Goal: Task Accomplishment & Management: Use online tool/utility

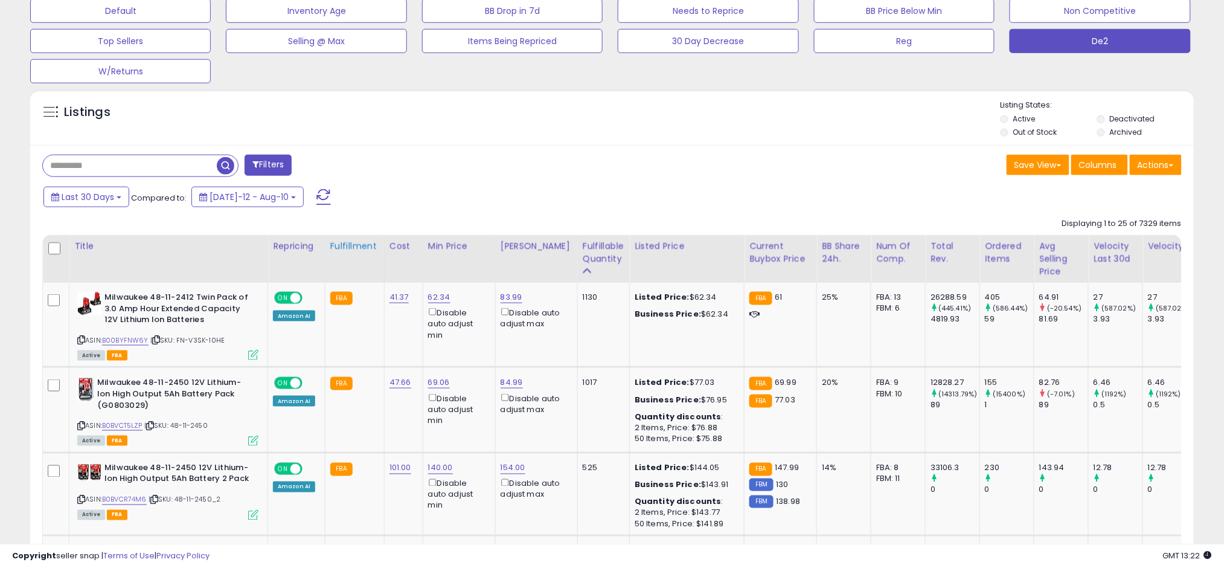
scroll to position [392, 0]
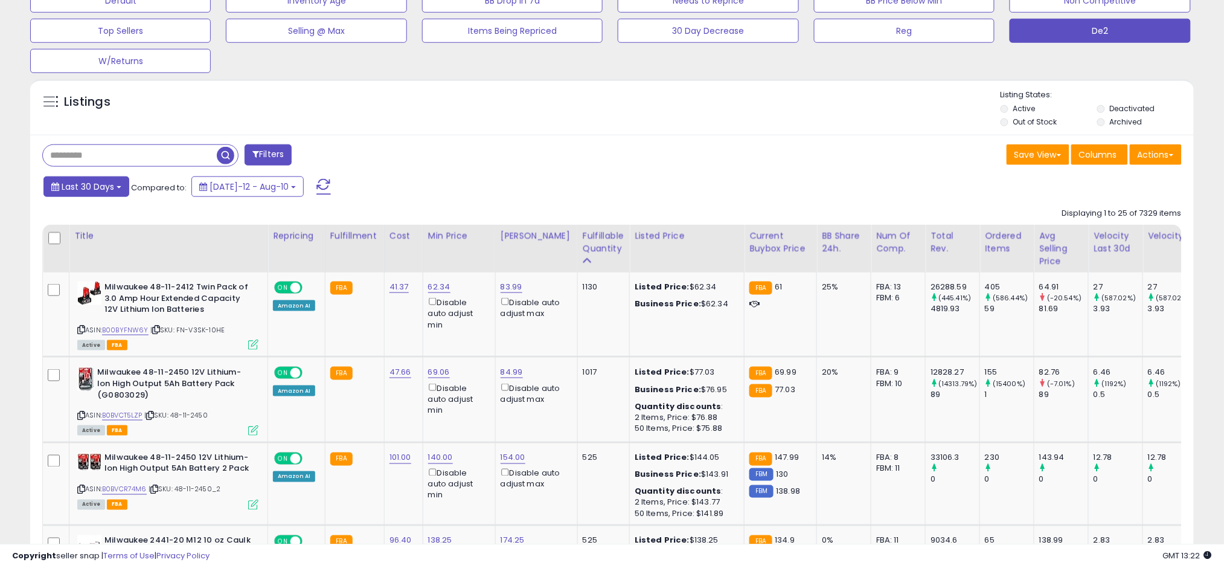
click at [101, 186] on span "Last 30 Days" at bounding box center [88, 187] width 53 height 12
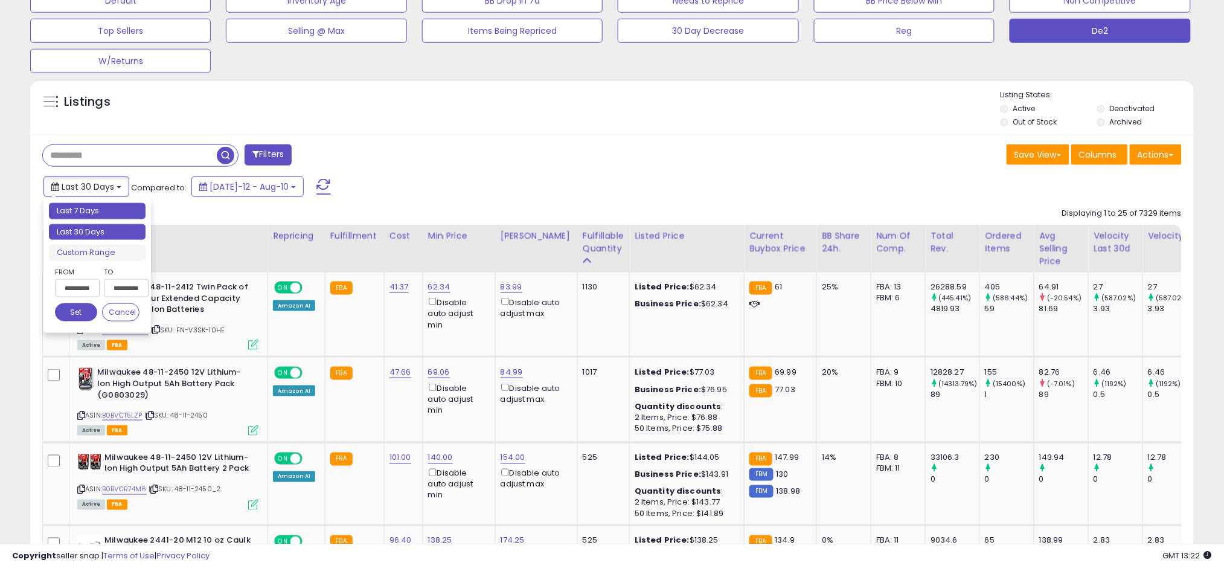
type input "**********"
click at [94, 210] on li "Last 7 Days" at bounding box center [97, 211] width 97 height 16
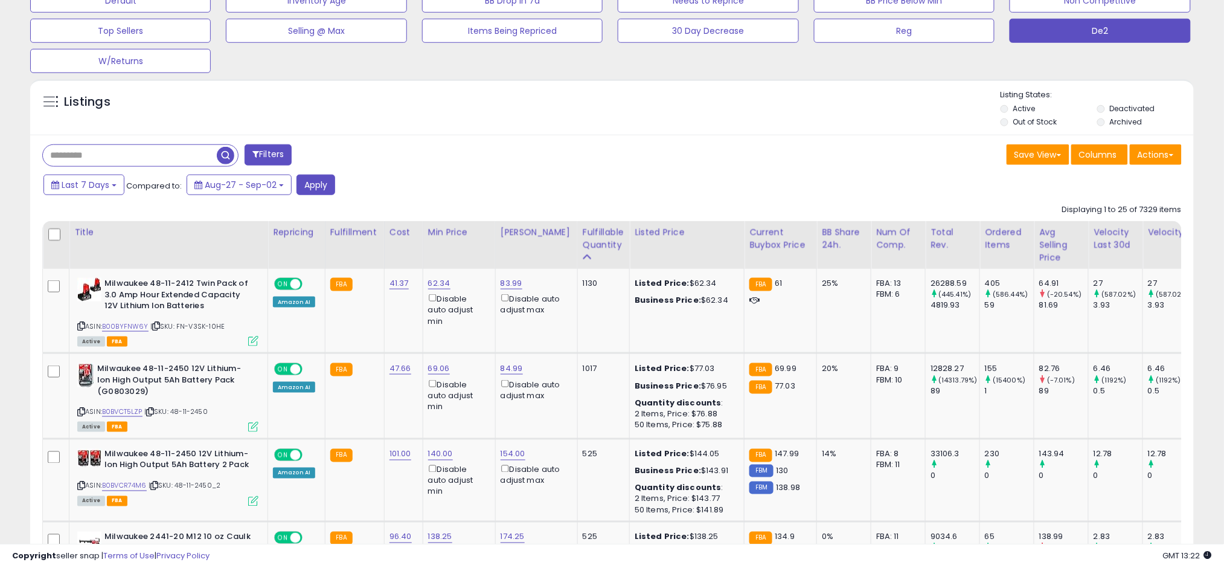
click at [309, 187] on button "Apply" at bounding box center [315, 184] width 39 height 21
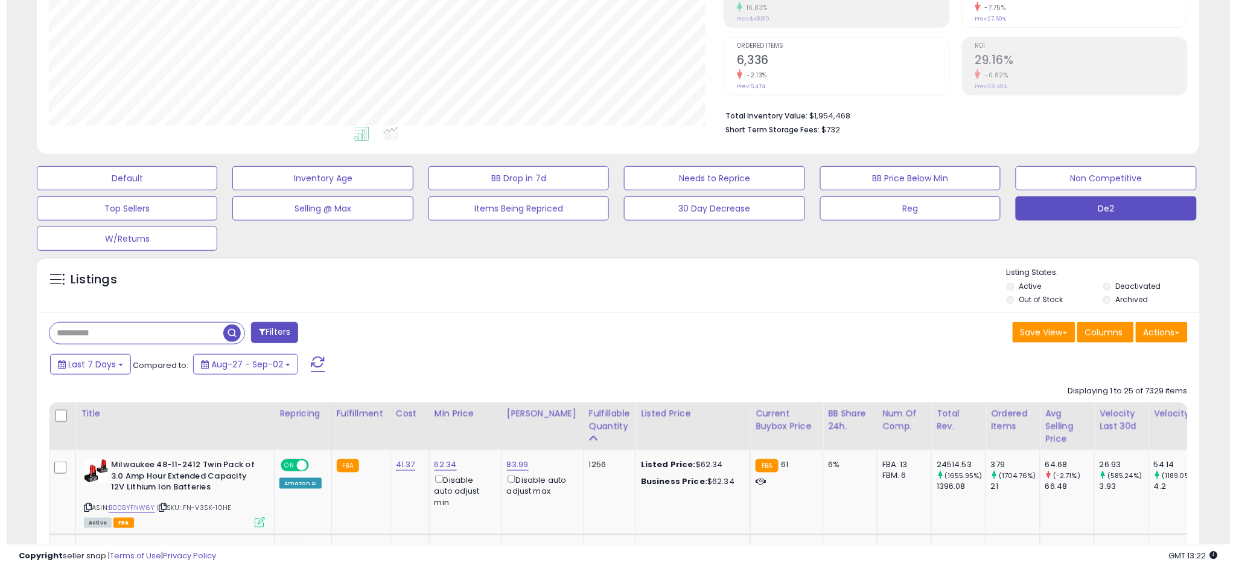
scroll to position [248, 675]
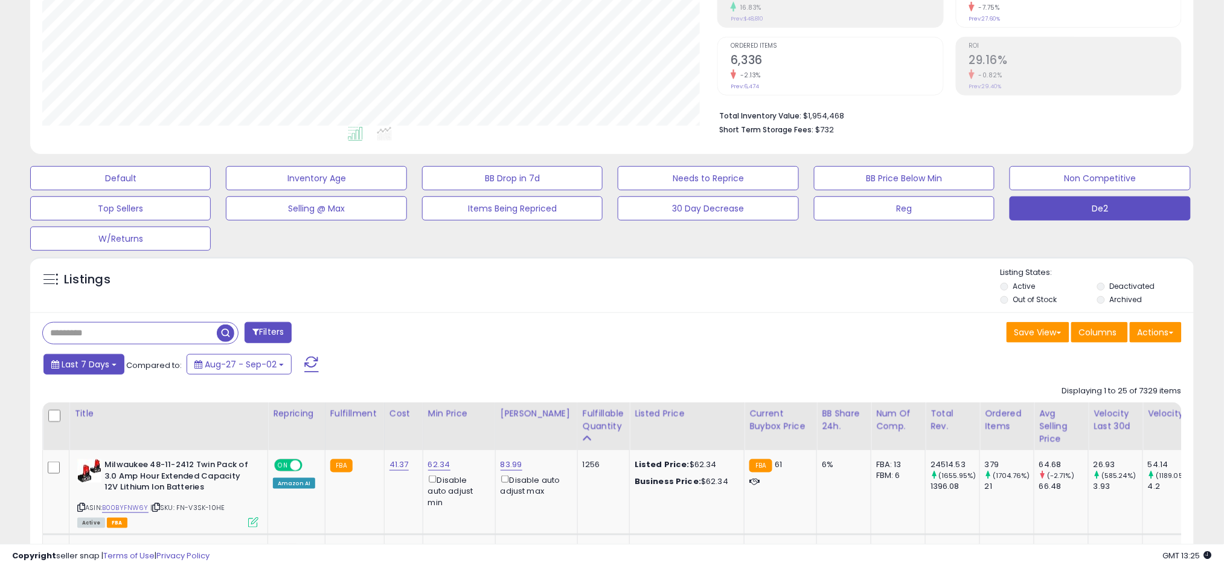
click at [103, 366] on span "Last 7 Days" at bounding box center [86, 364] width 48 height 12
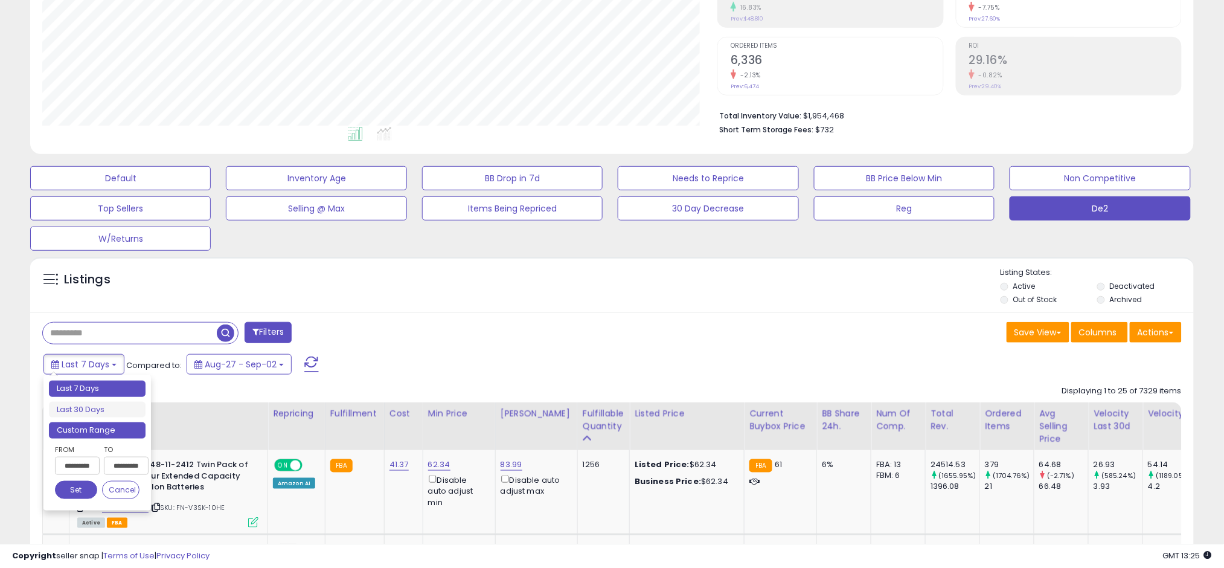
click at [95, 430] on li "Custom Range" at bounding box center [97, 430] width 97 height 16
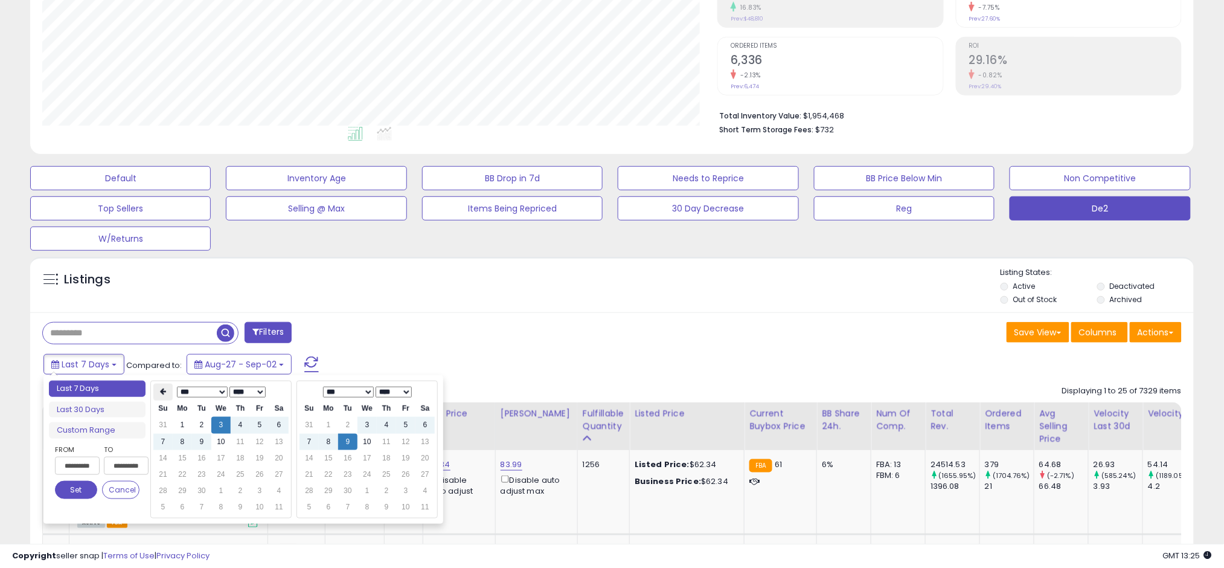
click at [162, 392] on icon at bounding box center [163, 391] width 6 height 7
click at [254, 426] on td "1" at bounding box center [259, 425] width 19 height 16
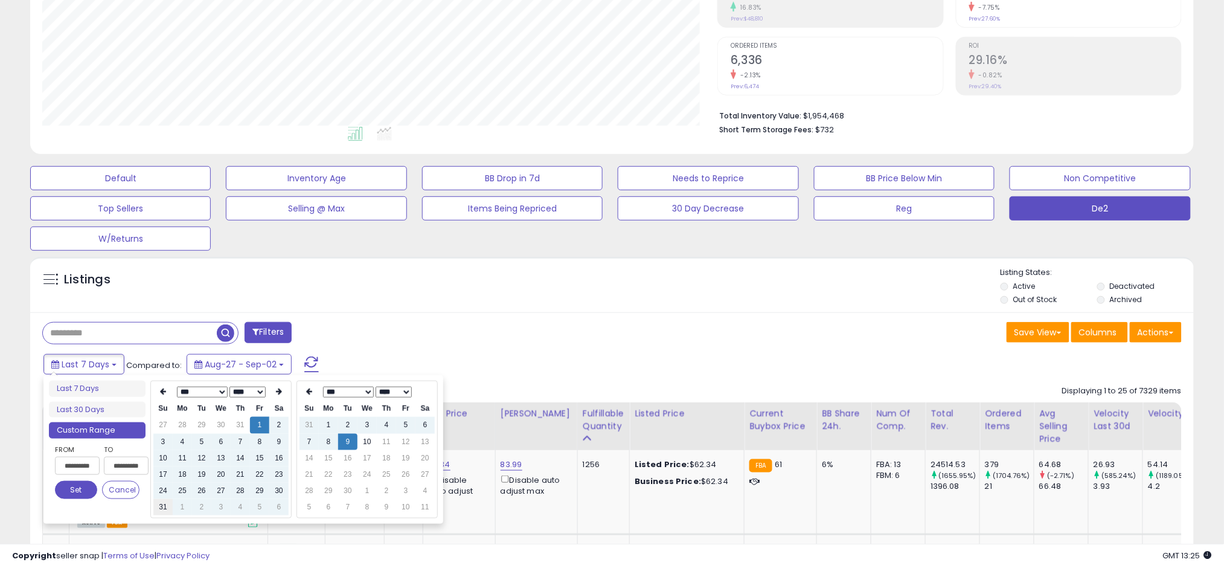
click at [167, 507] on td "31" at bounding box center [162, 507] width 19 height 16
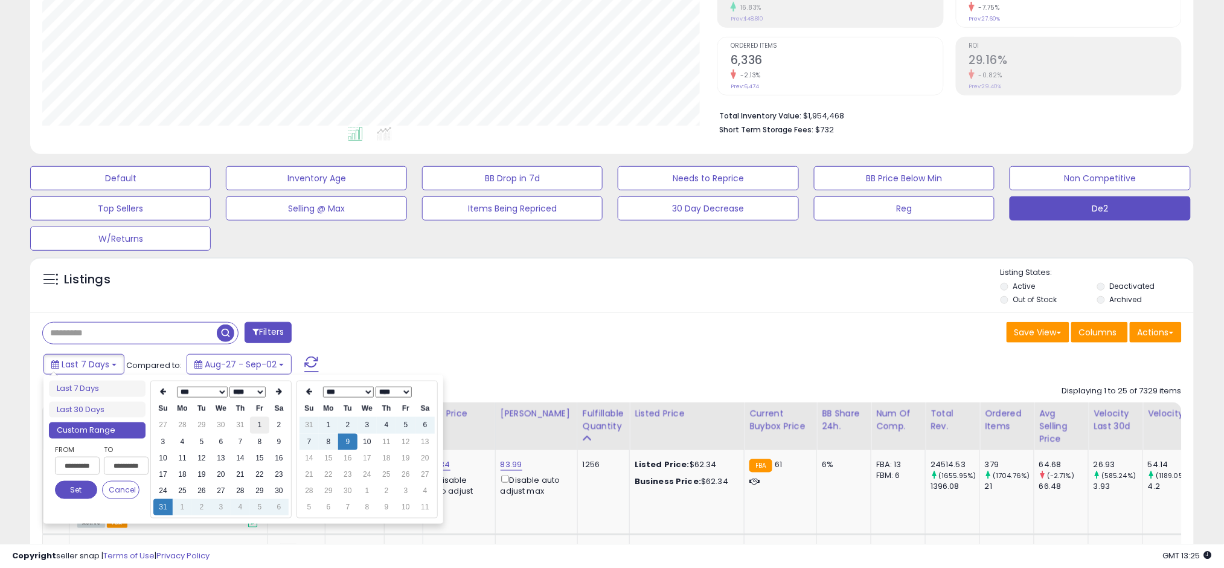
type input "**********"
click at [255, 426] on td "1" at bounding box center [259, 425] width 19 height 16
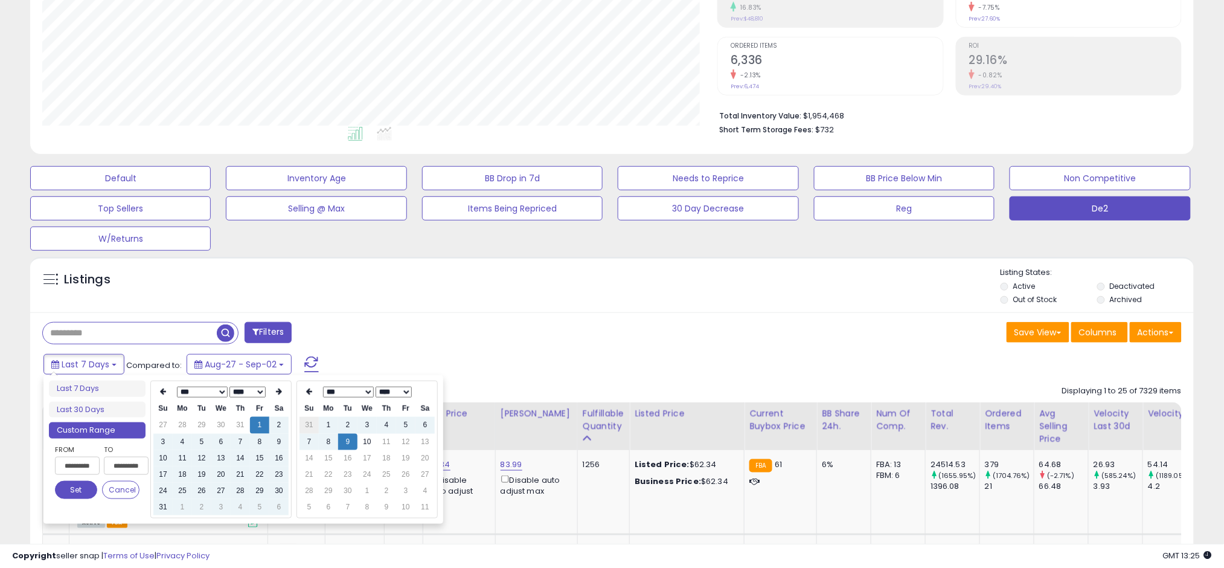
type input "**********"
click at [312, 419] on td "31" at bounding box center [308, 425] width 19 height 16
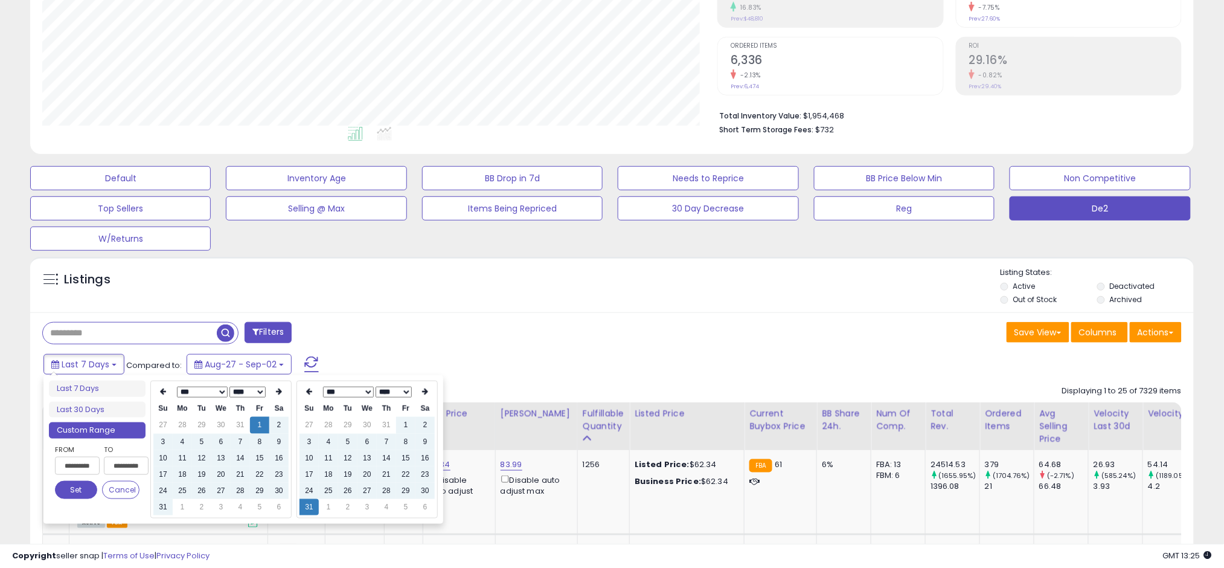
type input "**********"
click at [72, 487] on button "Set" at bounding box center [76, 490] width 42 height 18
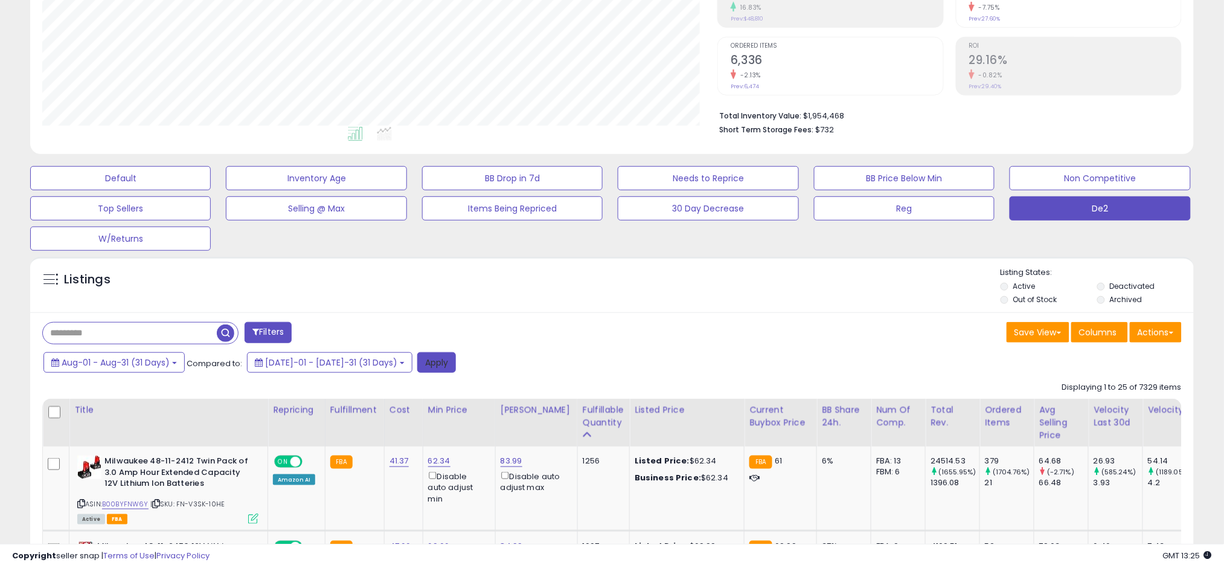
click at [417, 360] on button "Apply" at bounding box center [436, 362] width 39 height 21
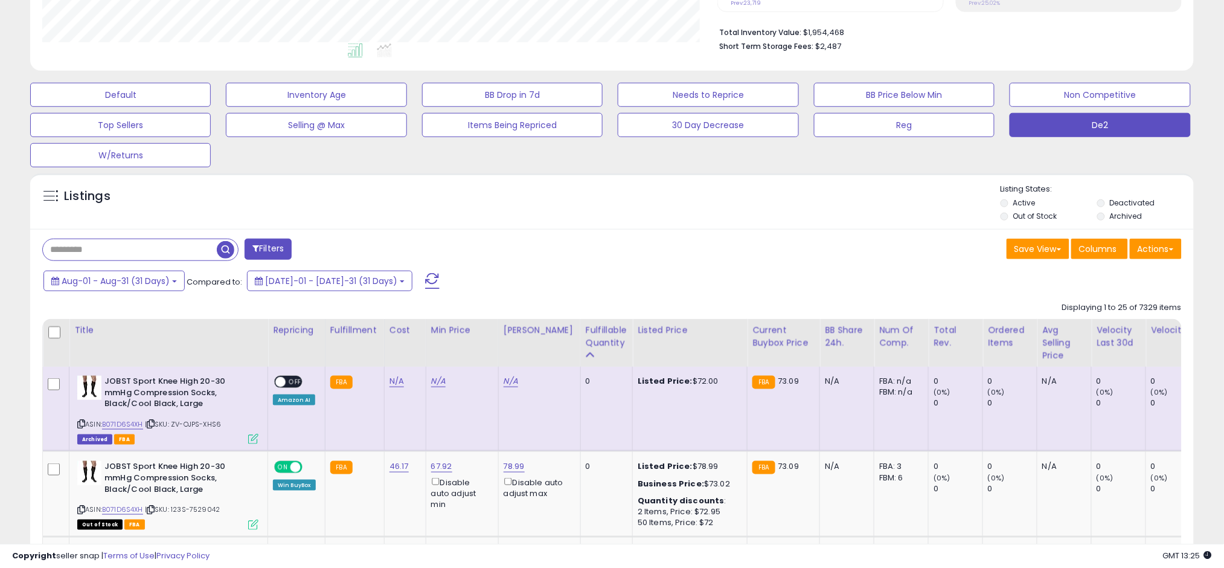
scroll to position [365, 0]
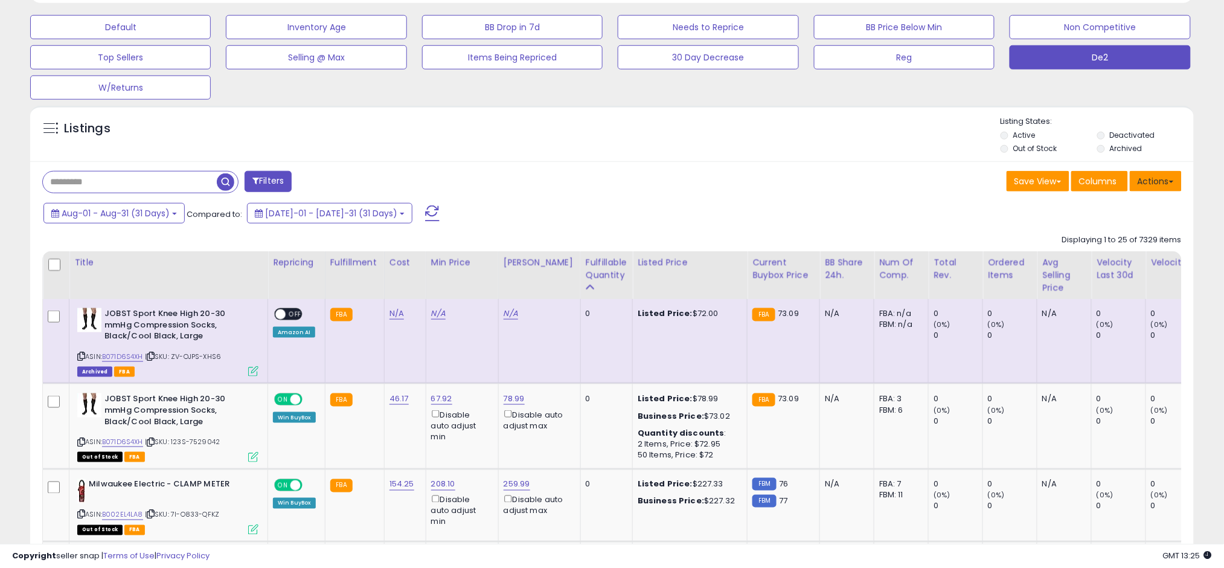
click at [609, 184] on button "Actions" at bounding box center [1156, 181] width 52 height 21
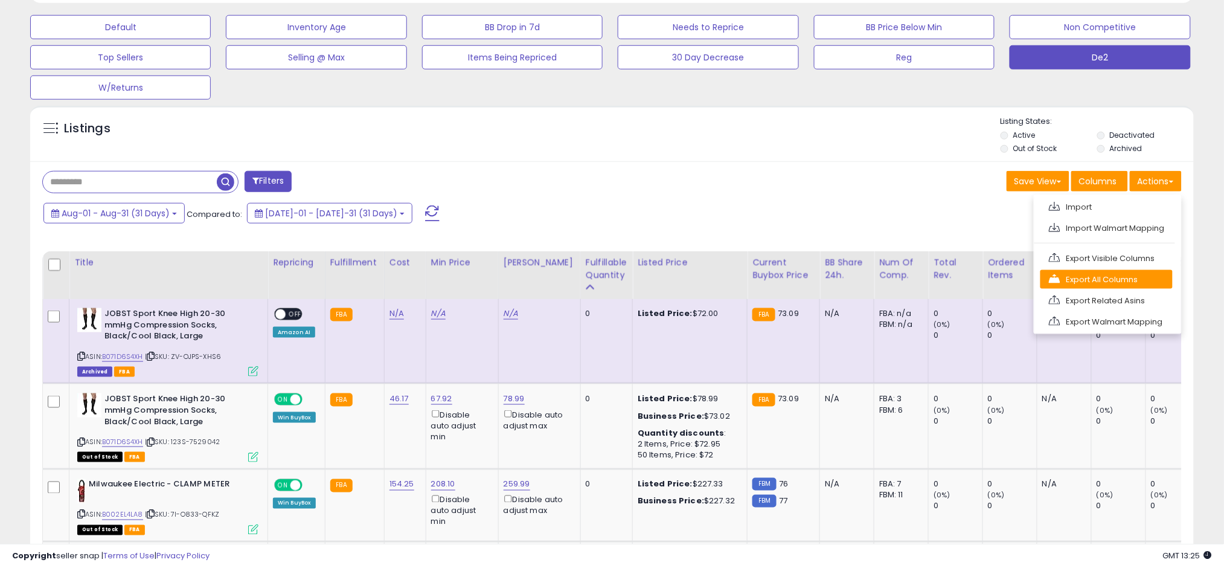
click at [609, 272] on link "Export All Columns" at bounding box center [1106, 279] width 132 height 19
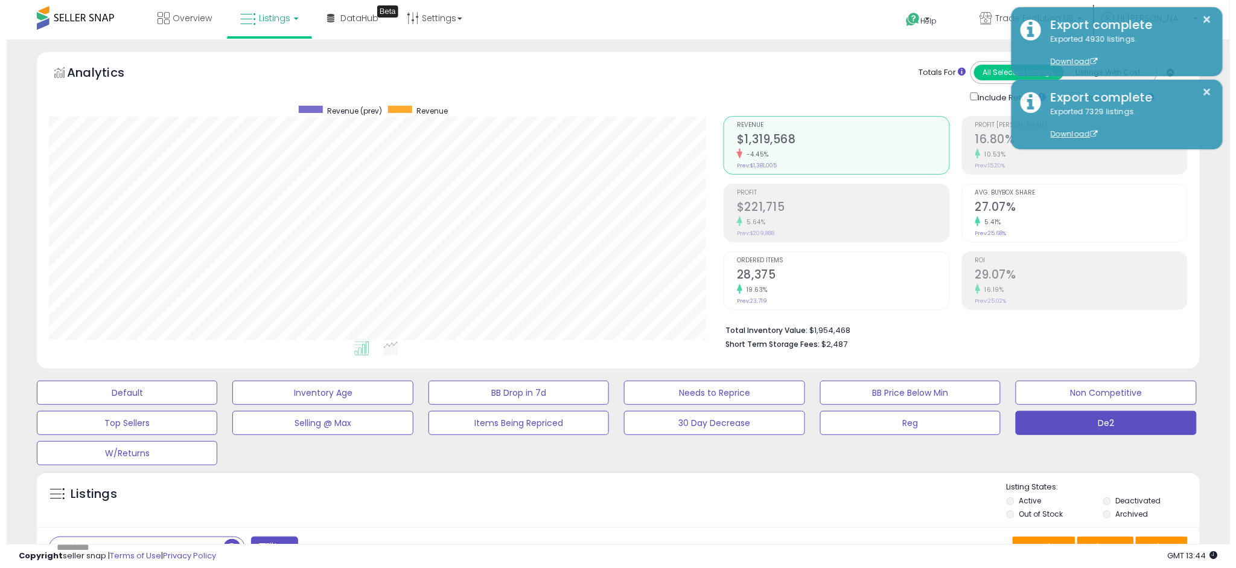
scroll to position [163, 0]
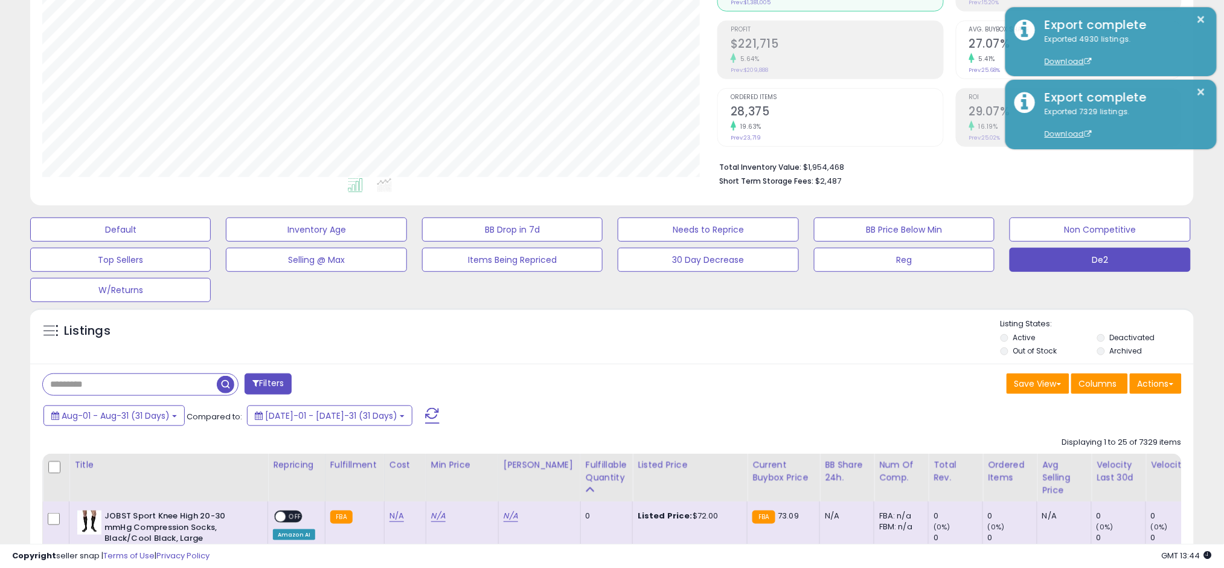
click at [130, 386] on input "text" at bounding box center [130, 384] width 174 height 21
paste input "****"
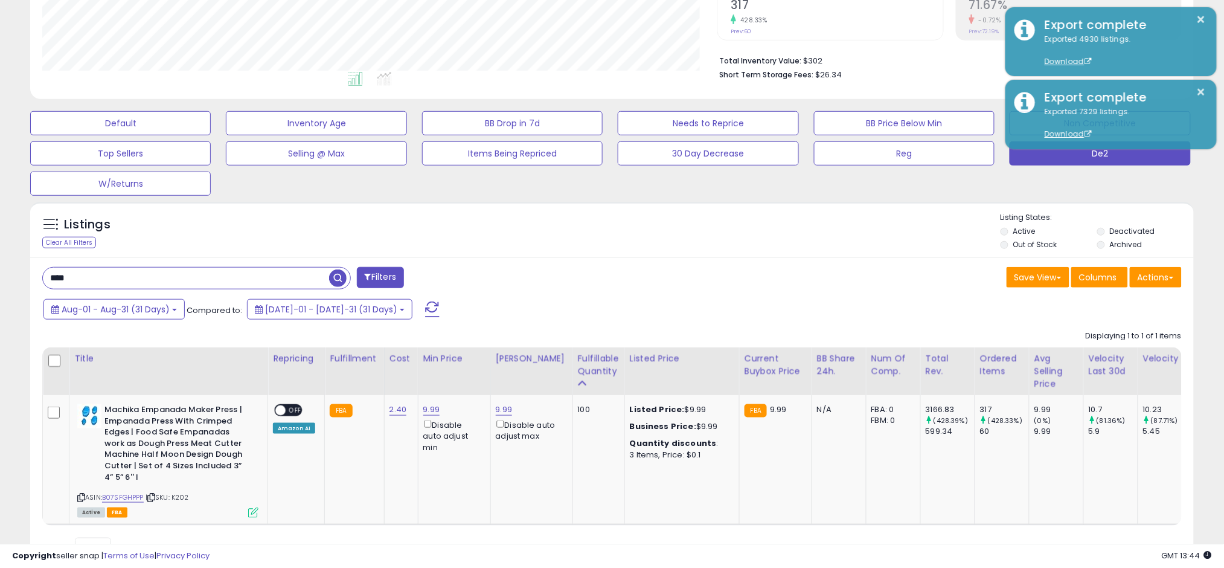
scroll to position [331, 0]
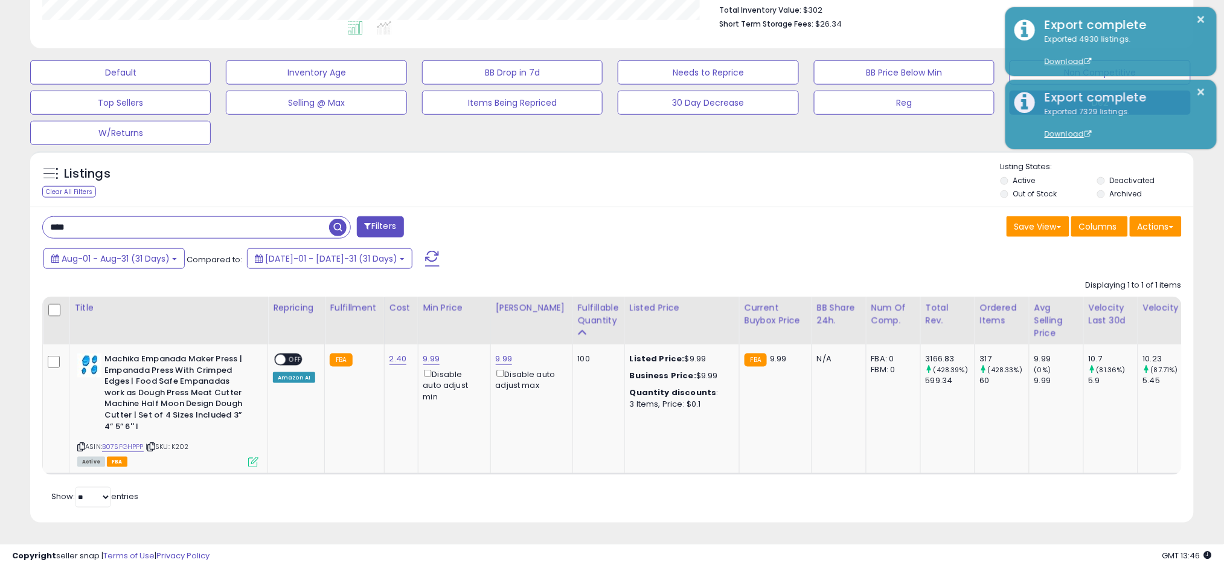
click at [225, 217] on input "****" at bounding box center [186, 227] width 286 height 21
type input "*"
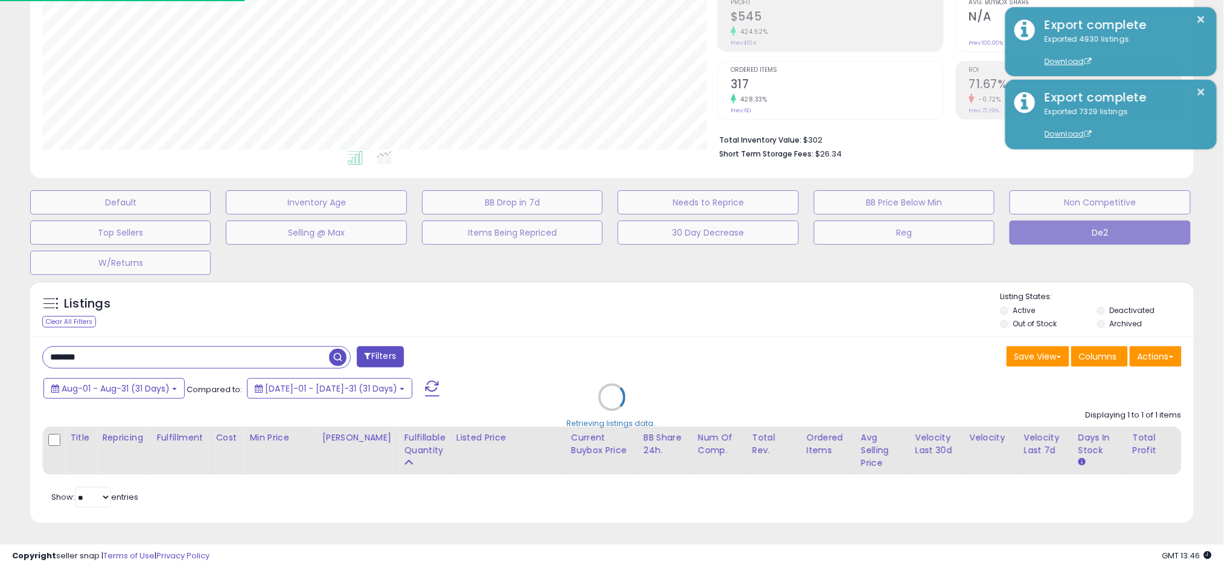
scroll to position [248, 682]
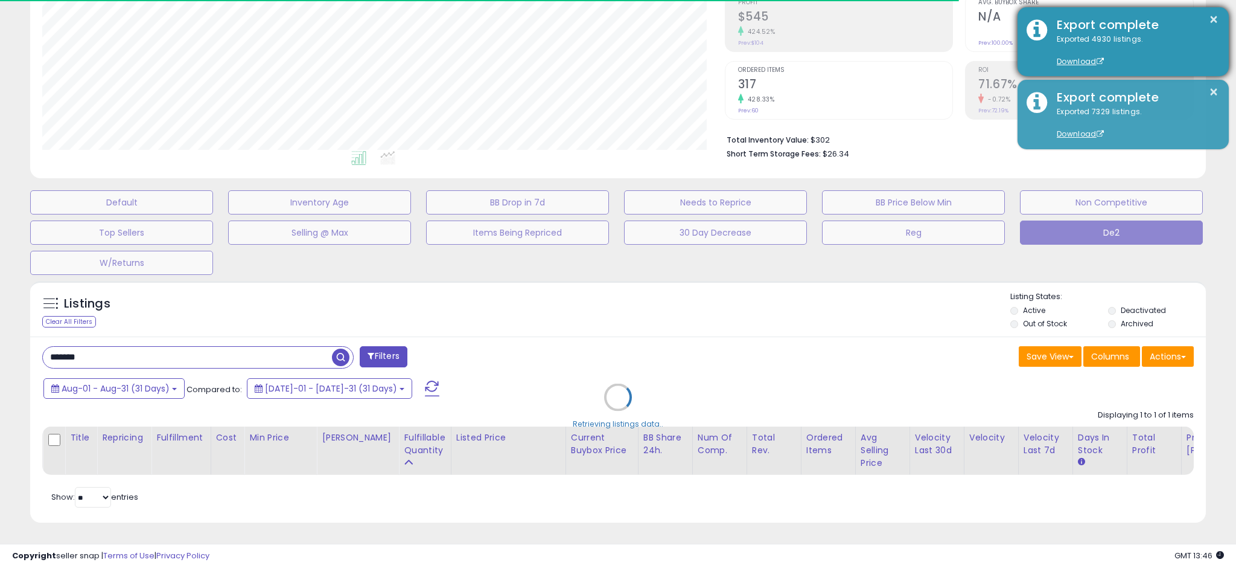
click at [609, 23] on div "Export complete" at bounding box center [1134, 25] width 172 height 18
click at [609, 20] on button "×" at bounding box center [1214, 19] width 10 height 15
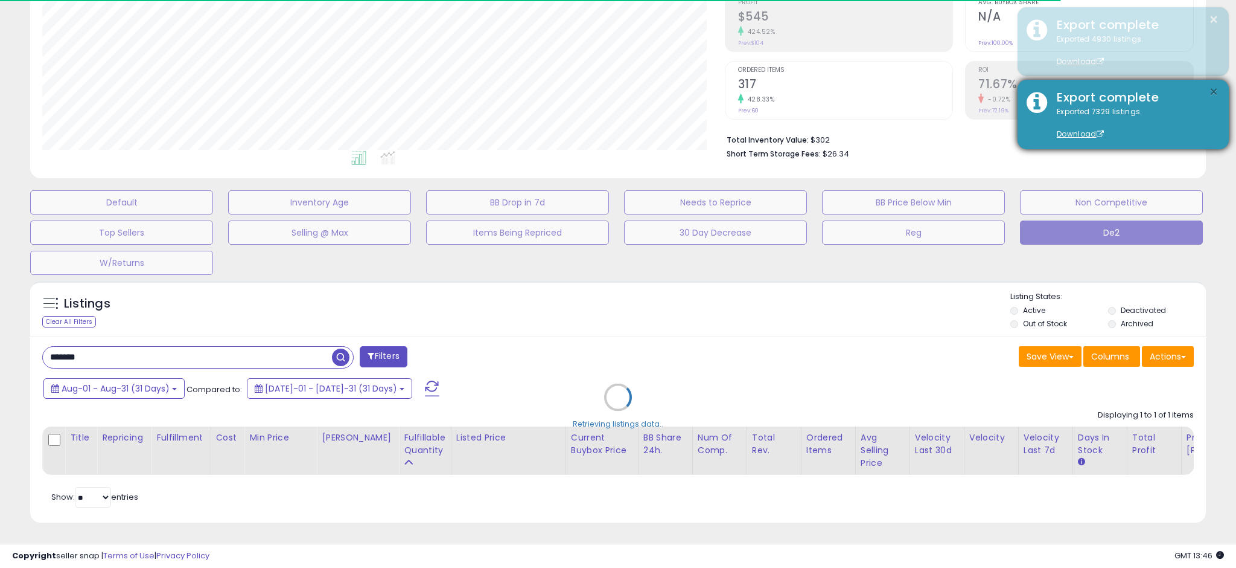
click at [609, 86] on button "×" at bounding box center [1214, 92] width 10 height 15
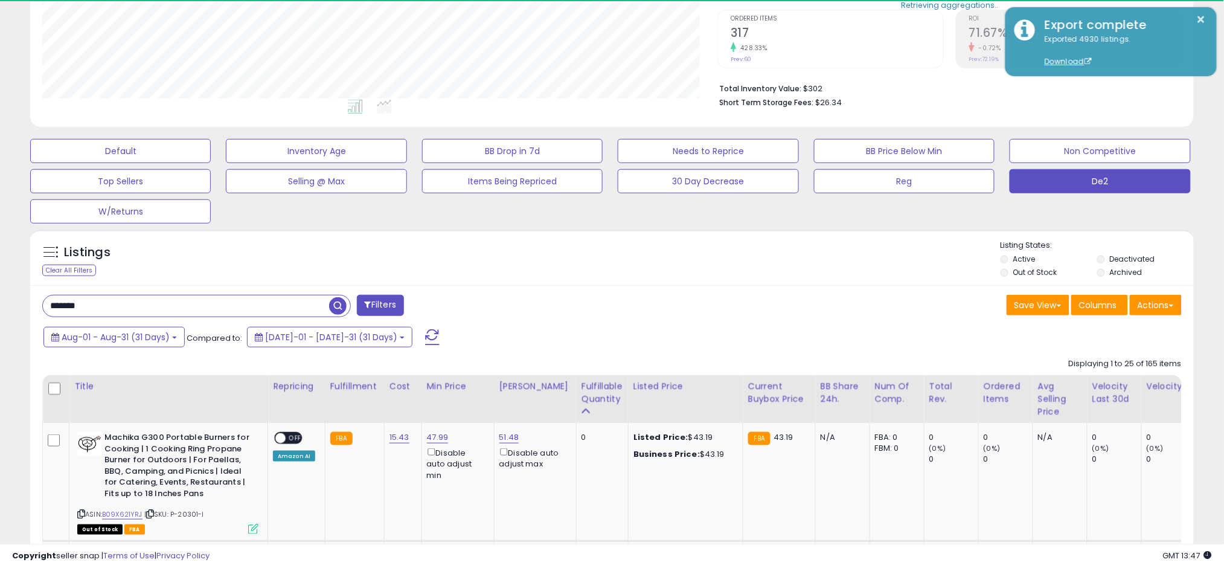
scroll to position [290, 0]
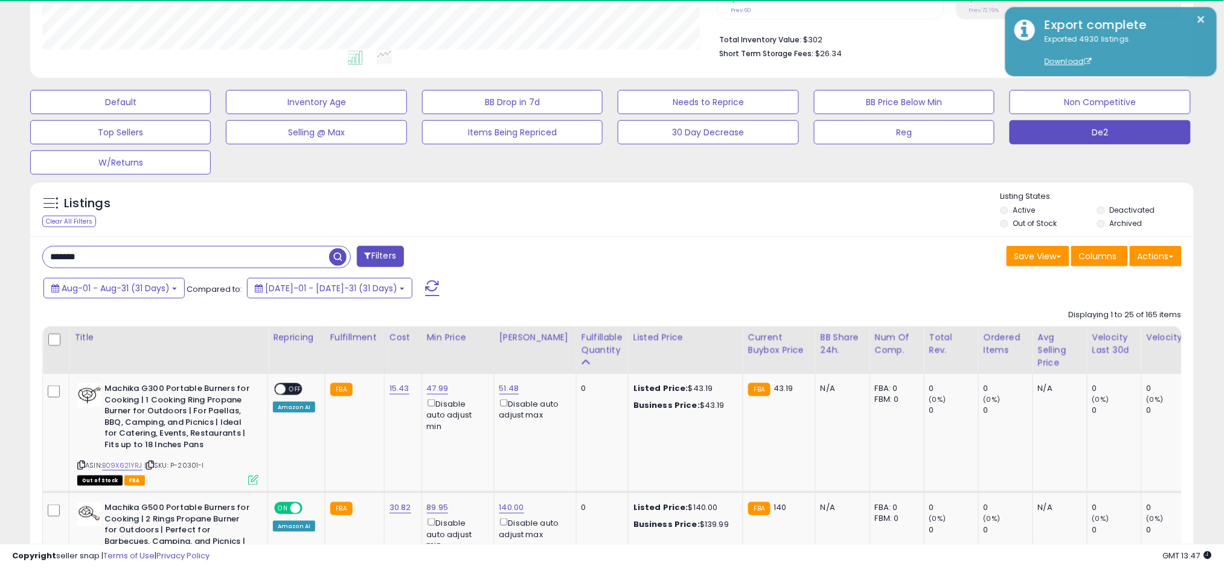
click at [197, 266] on input "*******" at bounding box center [186, 256] width 286 height 21
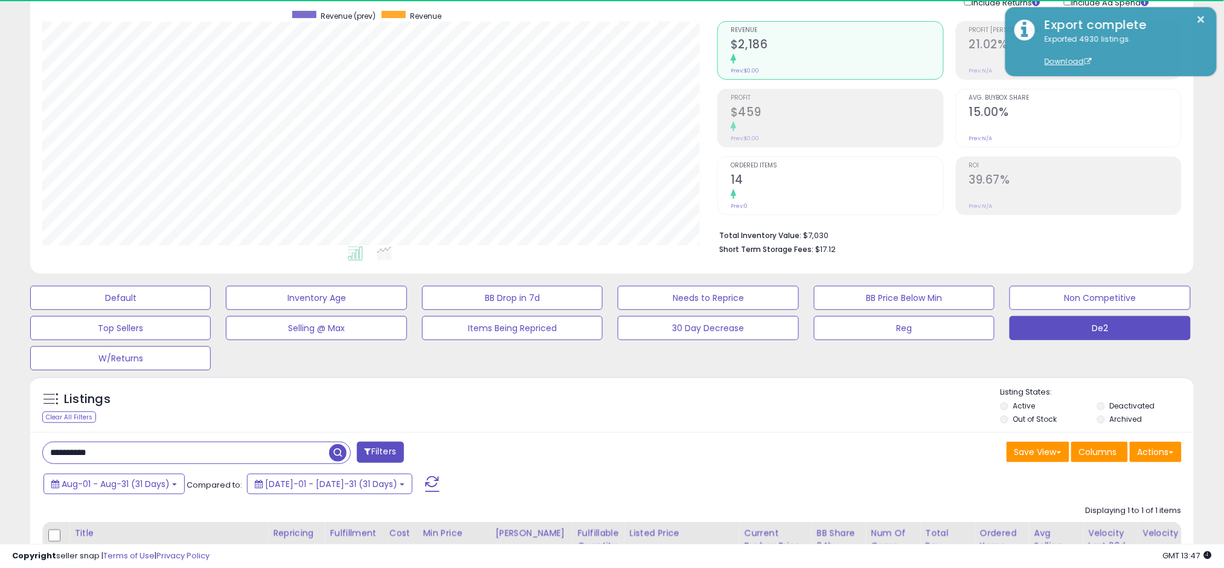
scroll to position [248, 675]
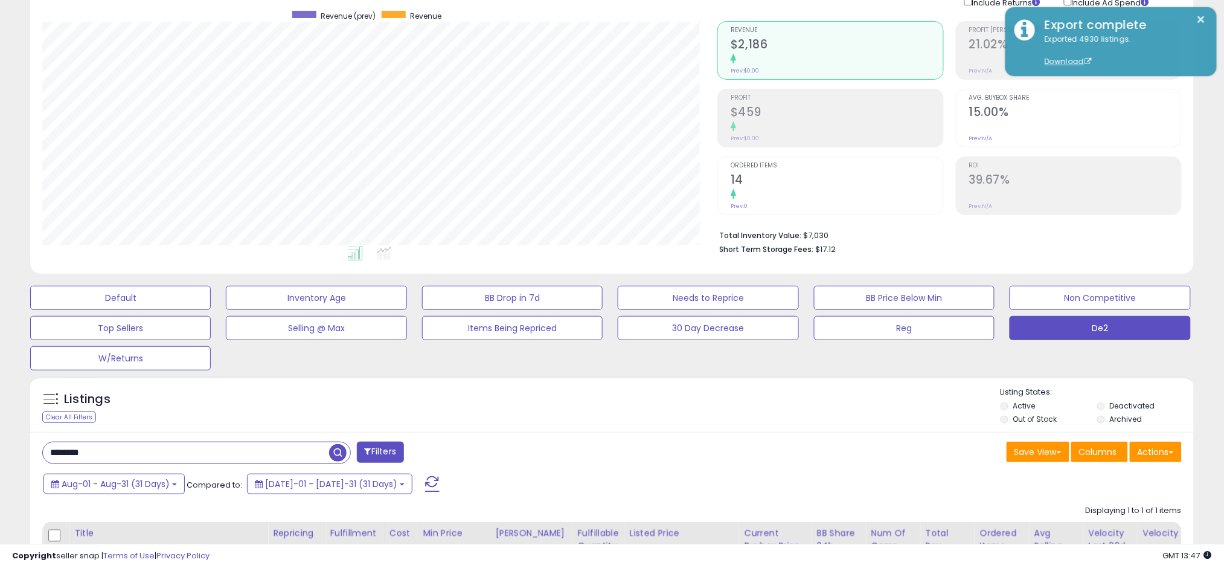
type input "*******"
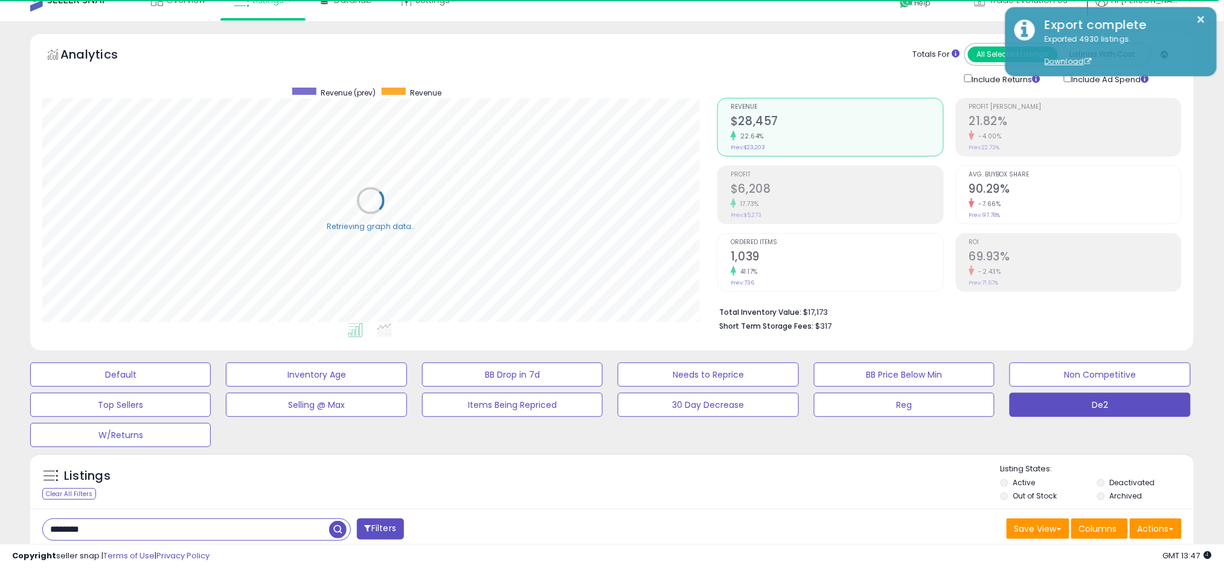
scroll to position [0, 0]
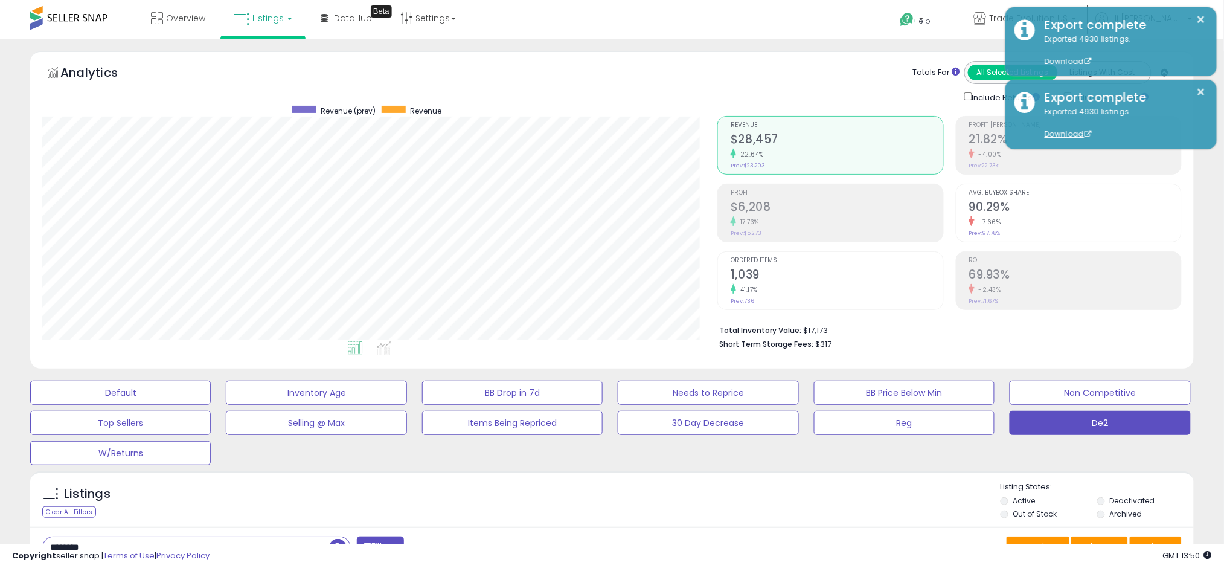
click at [609, 352] on div "Total Inventory Value: $17,173 Short Term Storage Fees: $317" at bounding box center [949, 333] width 464 height 46
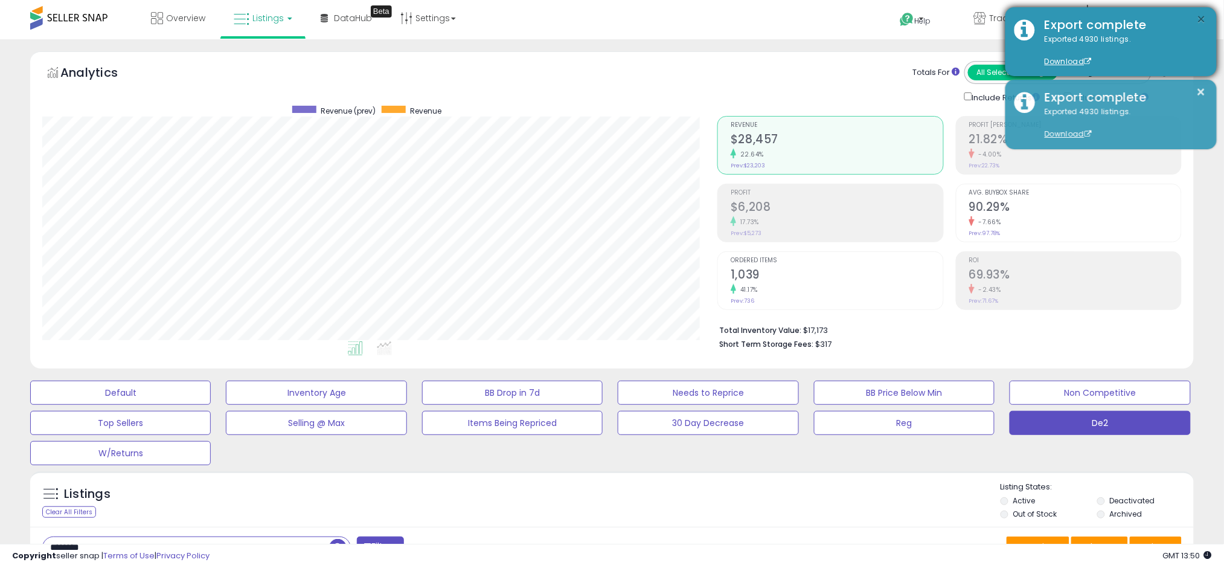
click at [609, 22] on button "×" at bounding box center [1202, 19] width 10 height 15
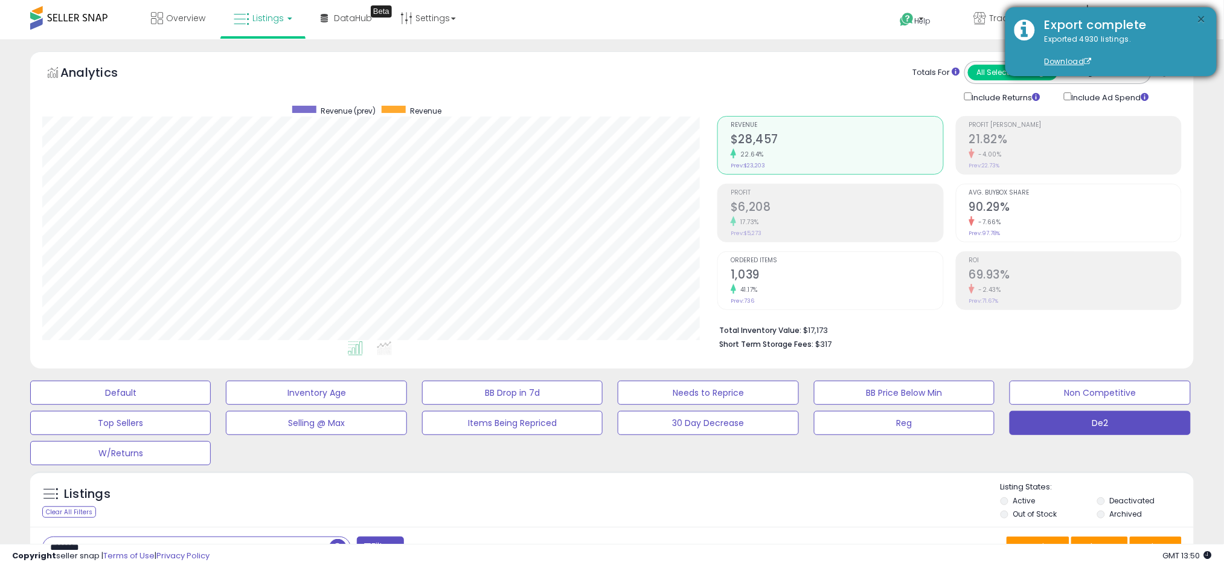
click at [609, 16] on button "×" at bounding box center [1202, 19] width 10 height 15
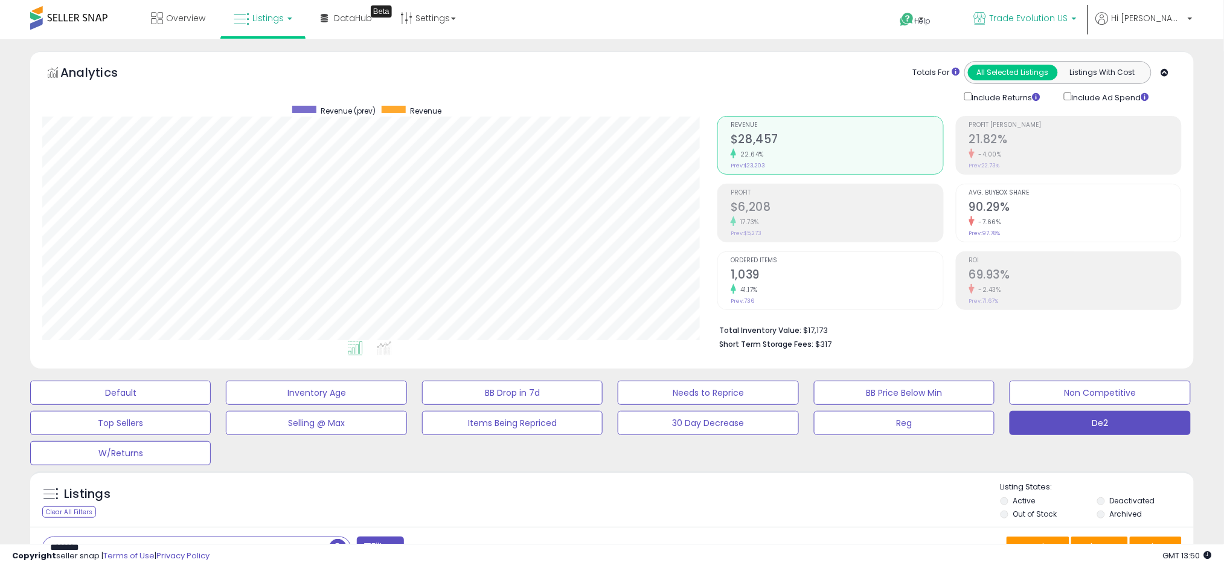
click at [609, 14] on span "Trade Evolution US" at bounding box center [1029, 18] width 78 height 12
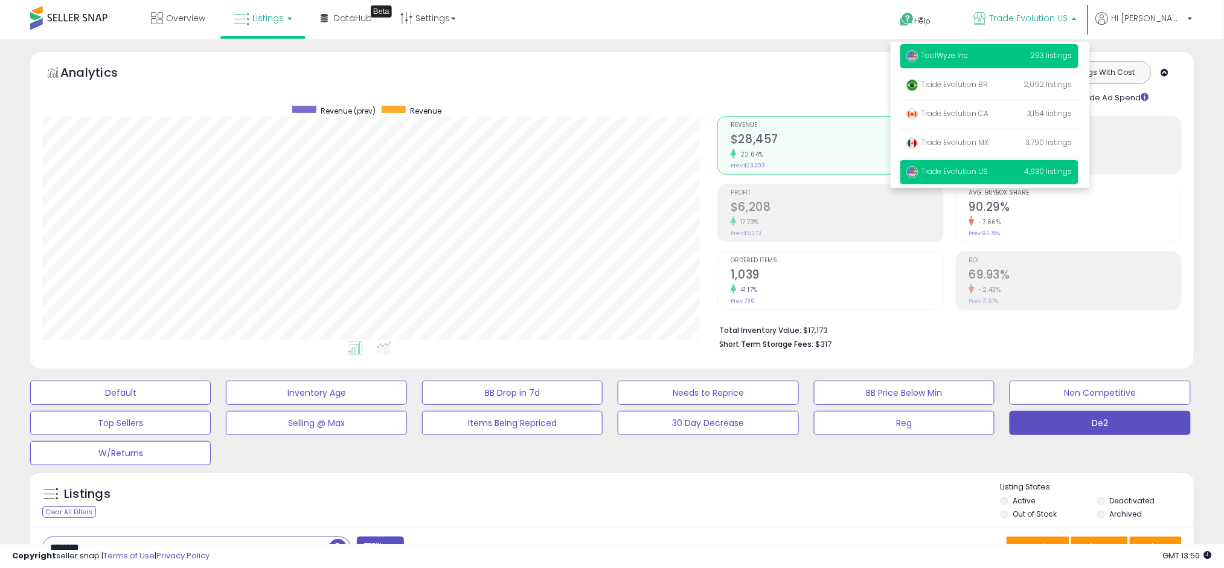
click at [609, 57] on span "ToolWyze Inc" at bounding box center [937, 55] width 62 height 10
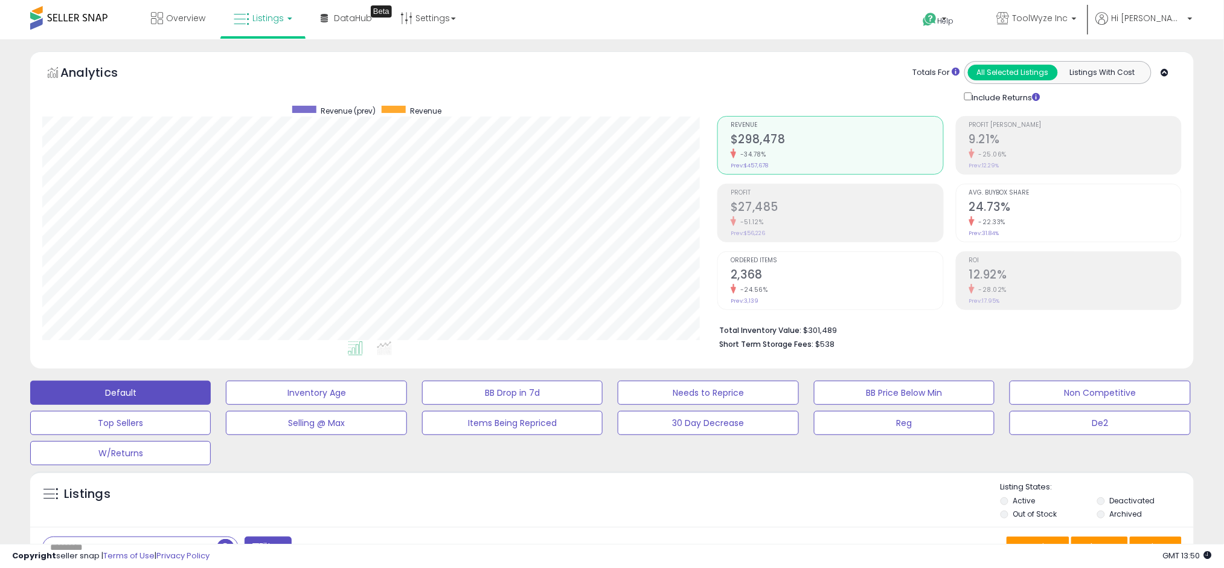
scroll to position [248, 675]
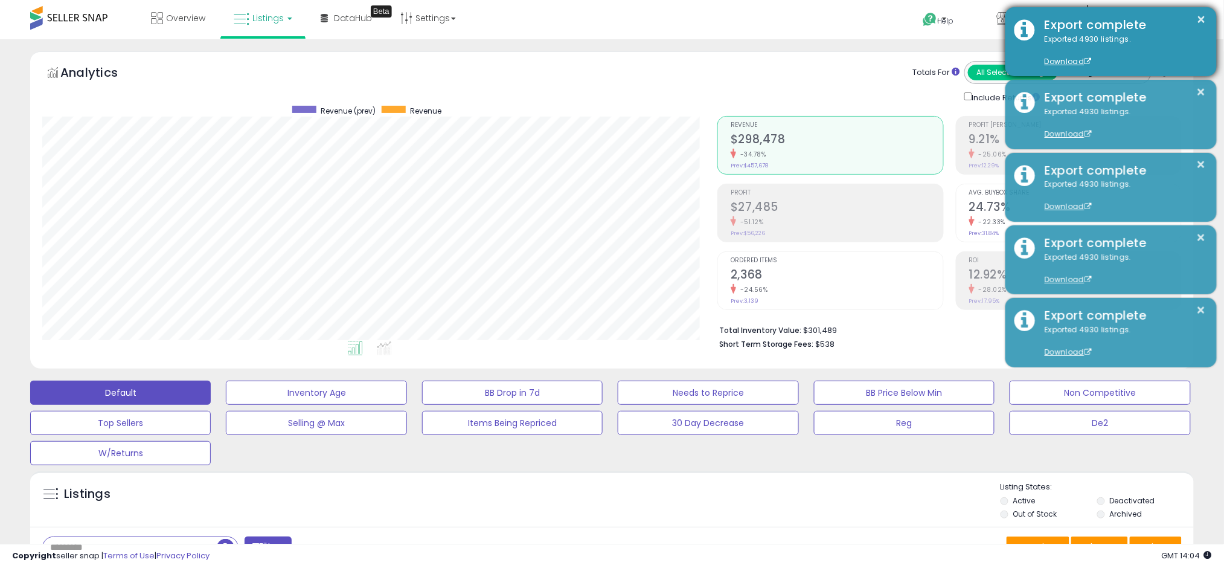
click at [1194, 16] on div "Export complete" at bounding box center [1121, 25] width 172 height 18
click at [1203, 22] on button "×" at bounding box center [1202, 19] width 10 height 15
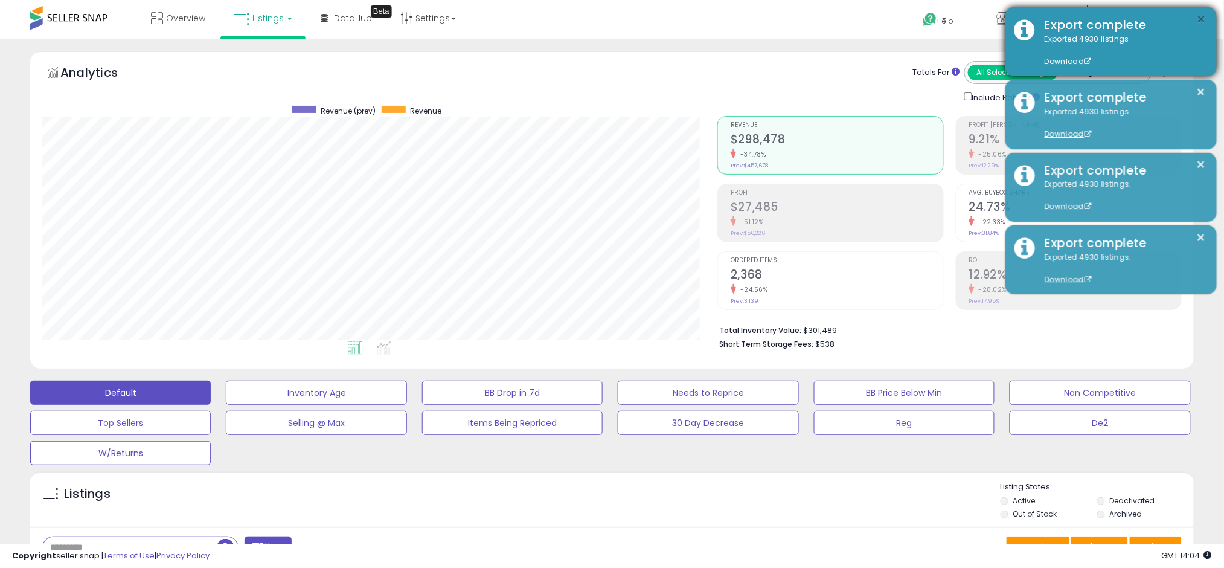
click at [1197, 14] on button "×" at bounding box center [1202, 19] width 10 height 15
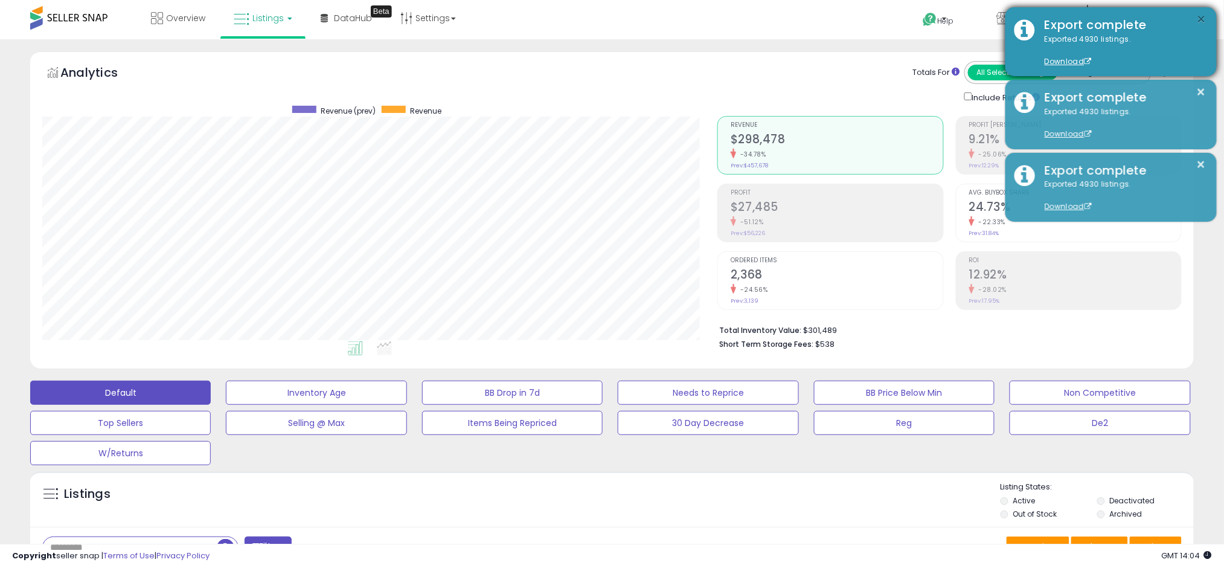
click at [1202, 14] on button "×" at bounding box center [1202, 19] width 10 height 15
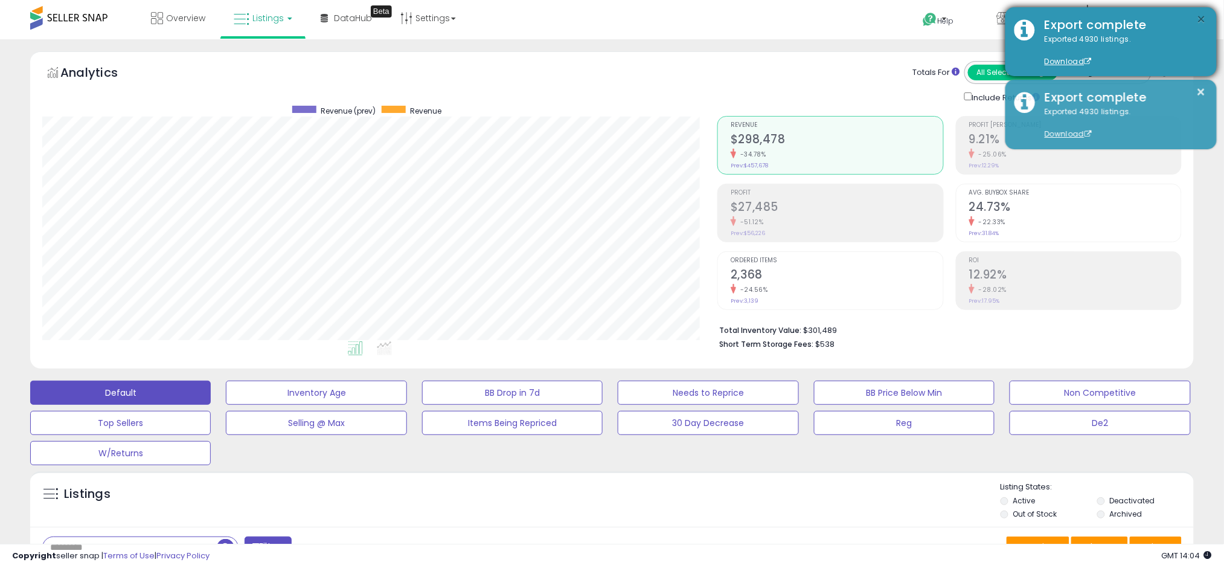
click at [1201, 16] on button "×" at bounding box center [1202, 19] width 10 height 15
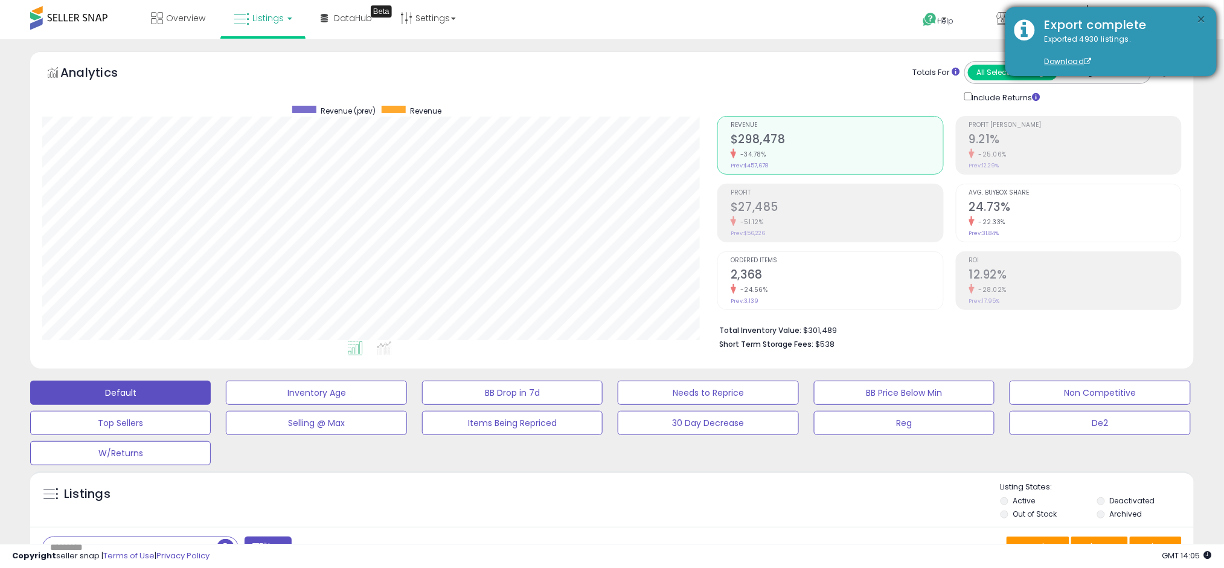
click at [1201, 25] on button "×" at bounding box center [1202, 19] width 10 height 15
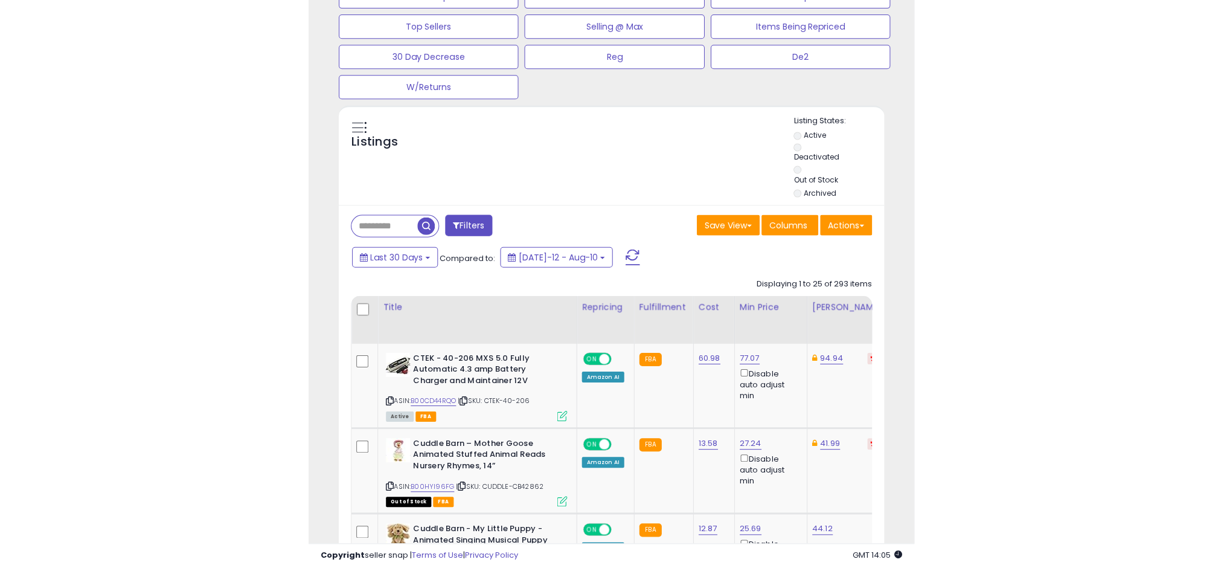
scroll to position [443, 0]
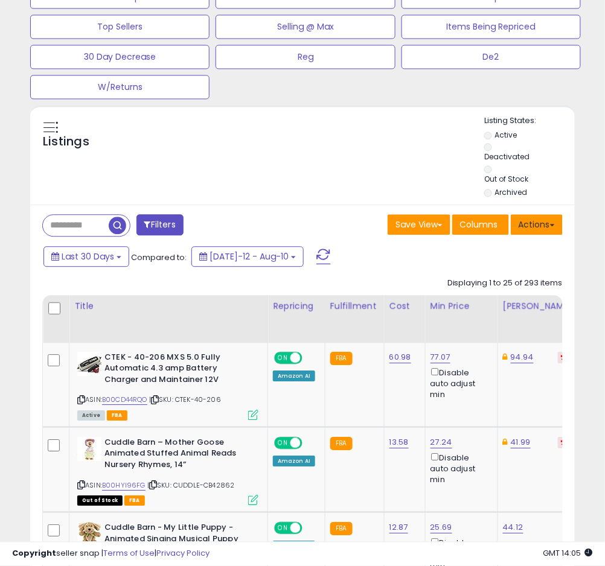
click at [542, 230] on button "Actions" at bounding box center [537, 225] width 52 height 21
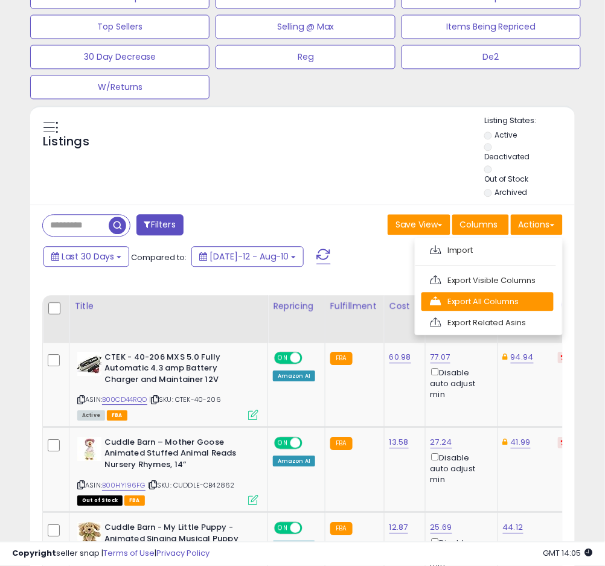
click at [497, 299] on link "Export All Columns" at bounding box center [487, 302] width 132 height 19
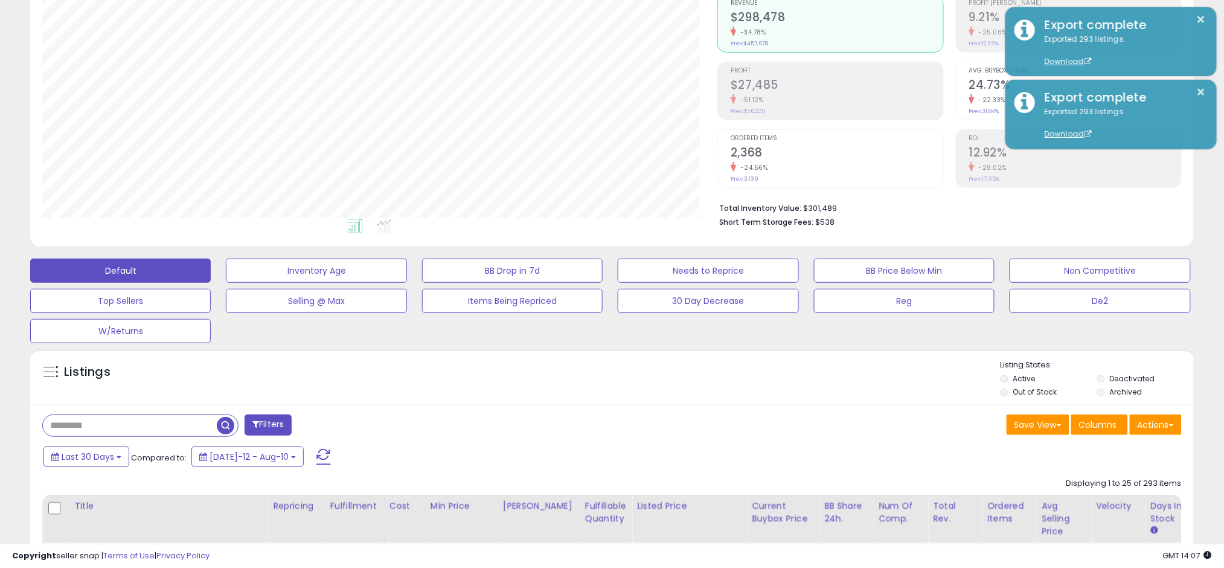
scroll to position [109, 0]
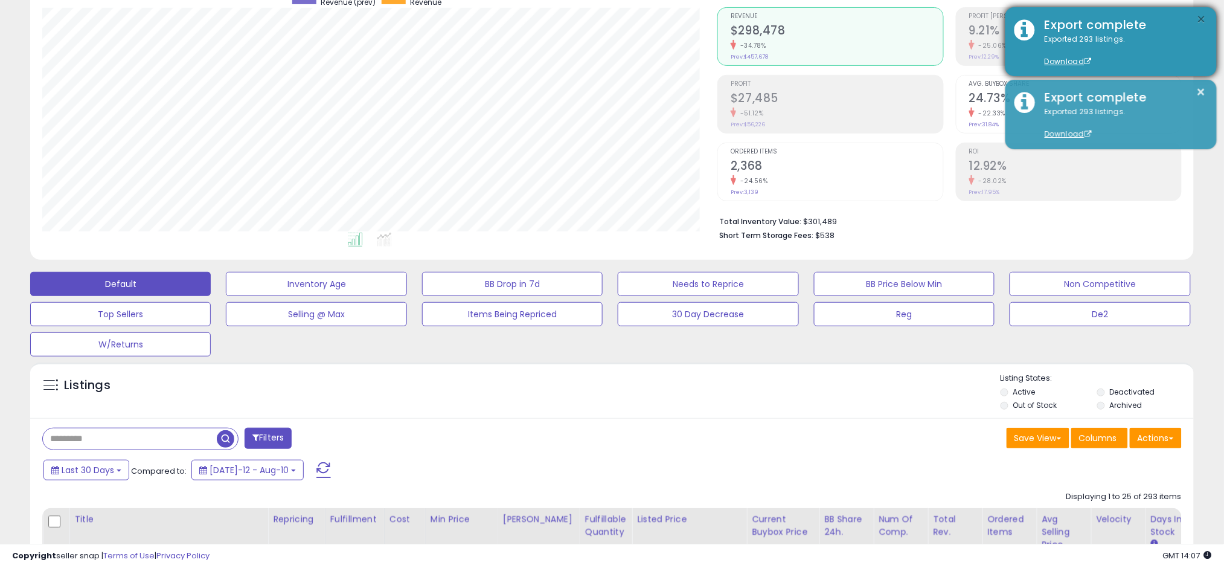
click at [1198, 18] on button "×" at bounding box center [1202, 19] width 10 height 15
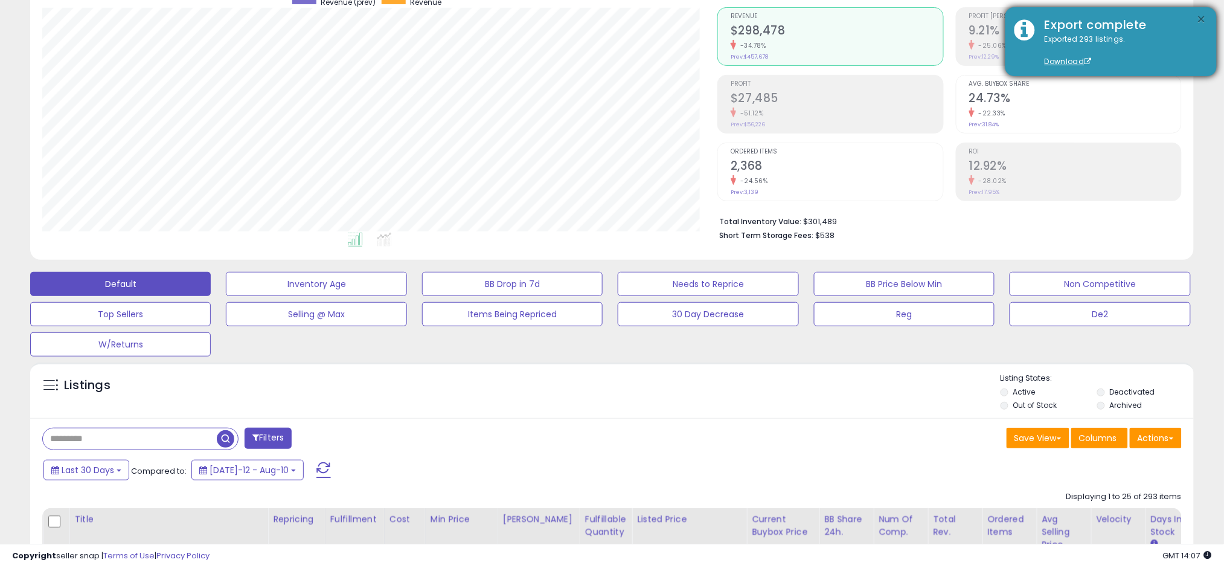
click at [1201, 18] on button "×" at bounding box center [1202, 19] width 10 height 15
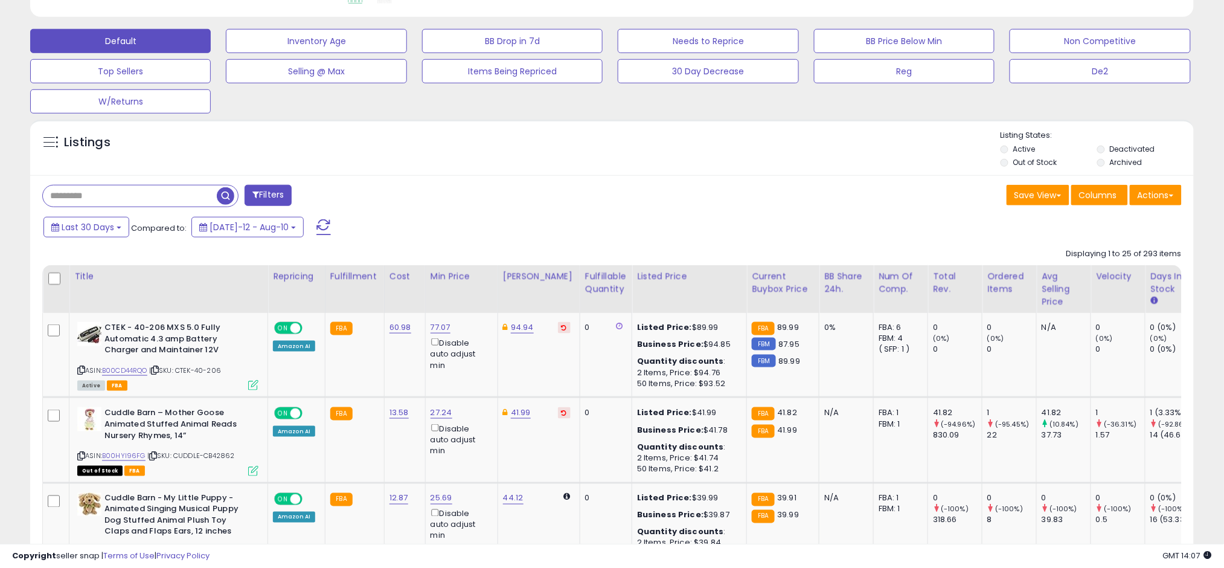
scroll to position [353, 0]
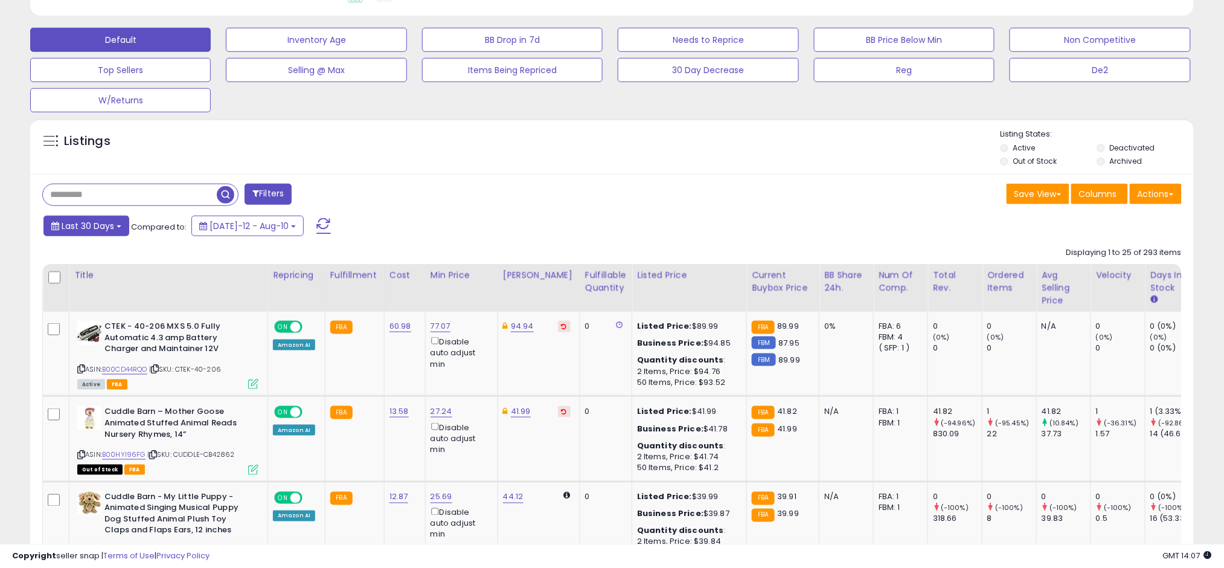
click at [71, 228] on span "Last 30 Days" at bounding box center [88, 226] width 53 height 12
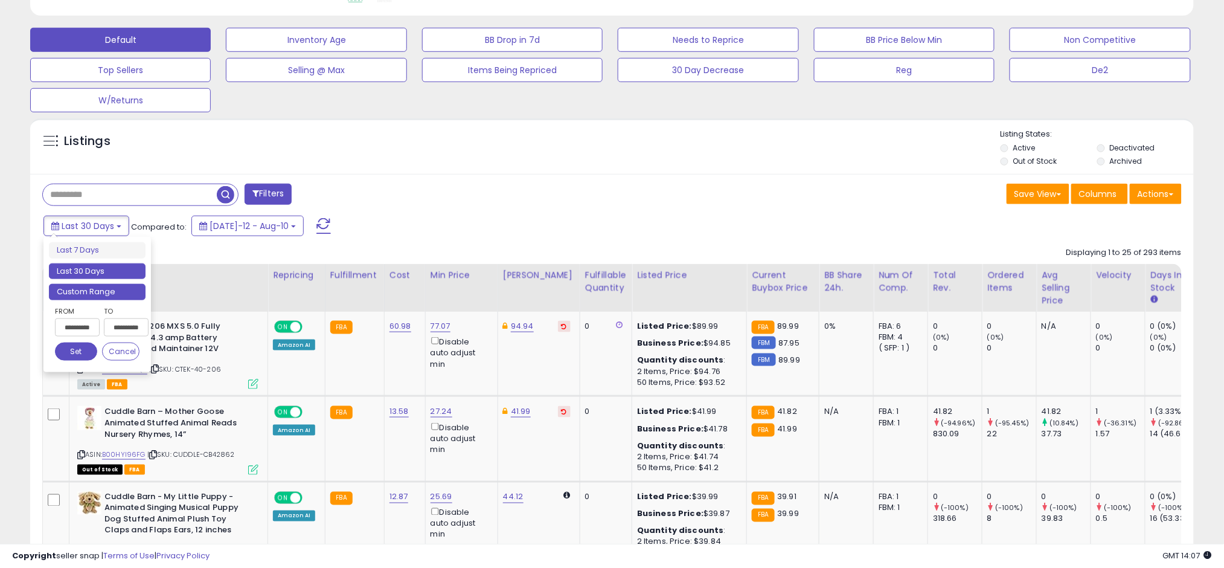
click at [100, 298] on li "Custom Range" at bounding box center [97, 292] width 97 height 16
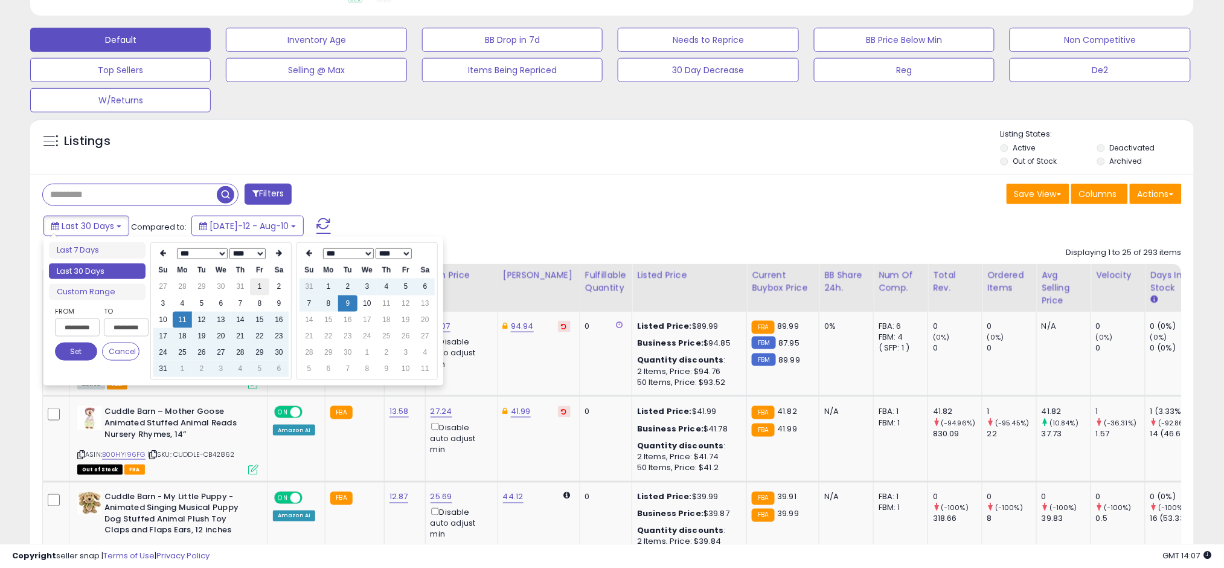
click at [257, 290] on td "1" at bounding box center [259, 286] width 19 height 16
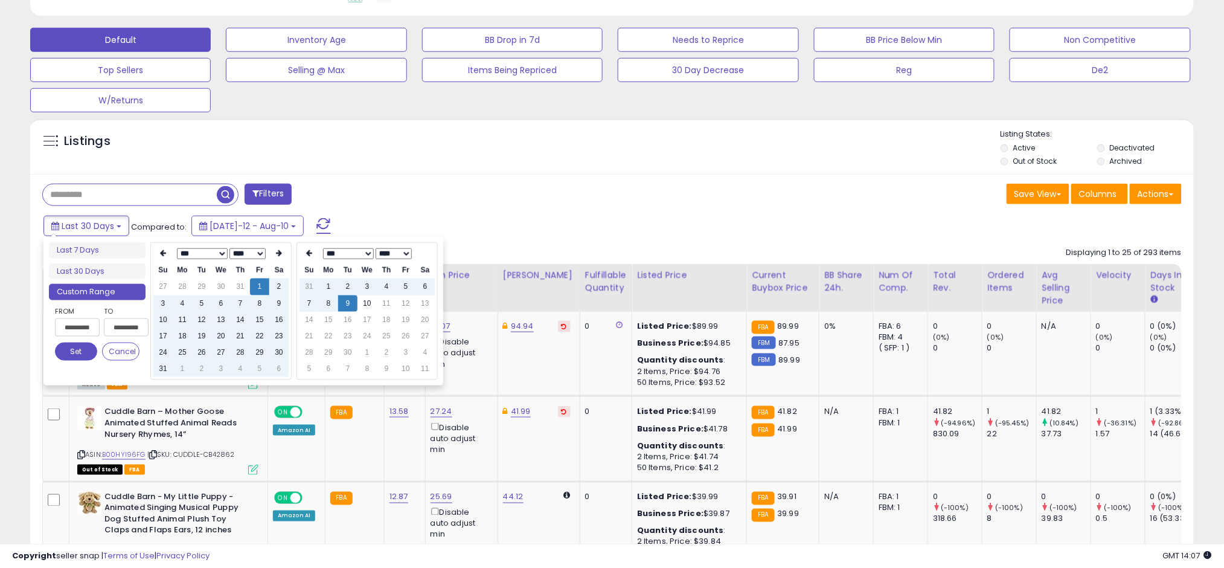
type input "**********"
click at [305, 290] on td "31" at bounding box center [308, 286] width 19 height 16
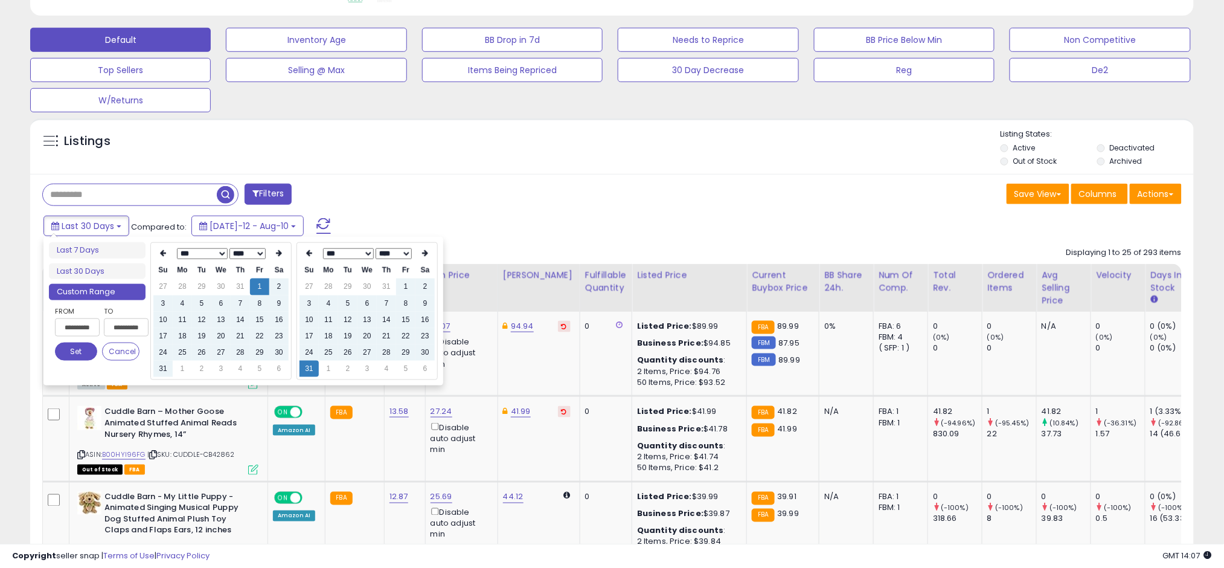
type input "**********"
click at [85, 345] on button "Set" at bounding box center [76, 351] width 42 height 18
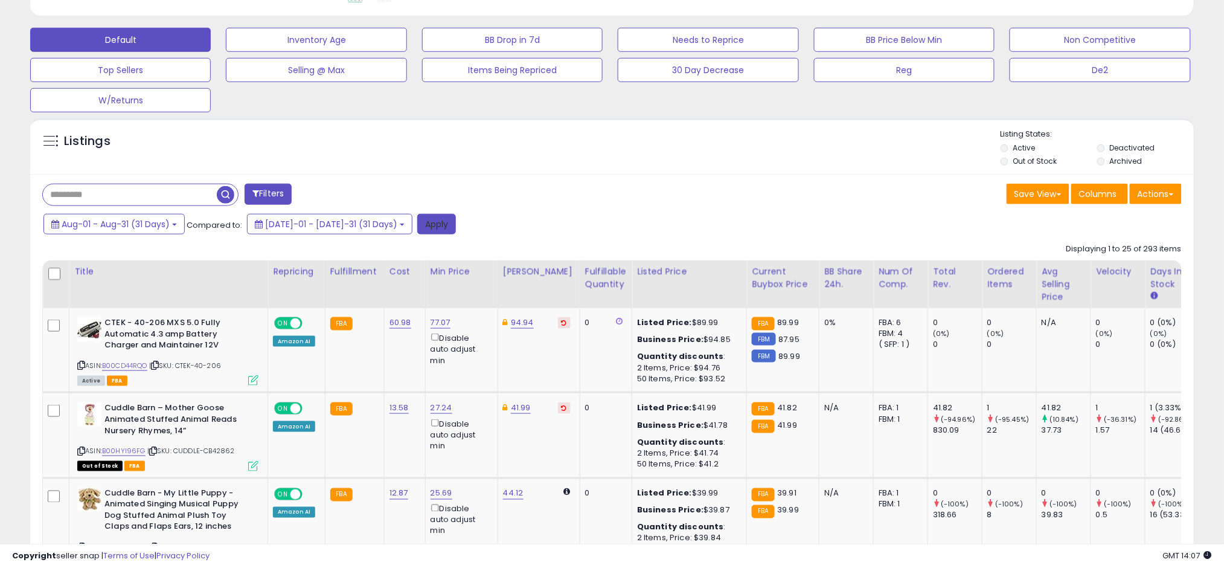
click at [417, 217] on button "Apply" at bounding box center [436, 224] width 39 height 21
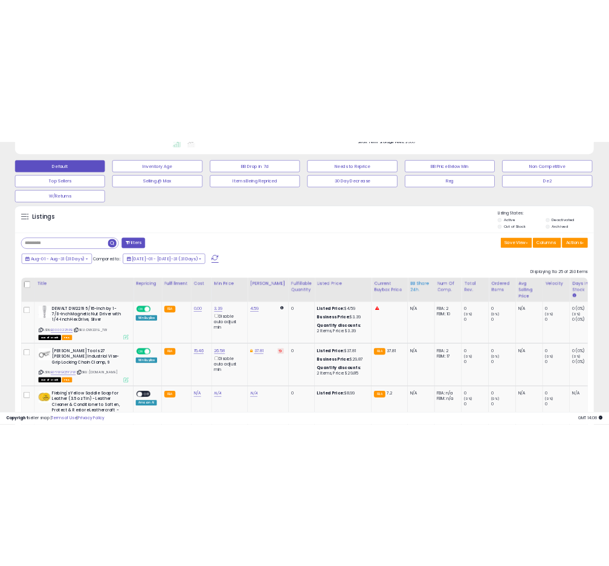
scroll to position [345, 0]
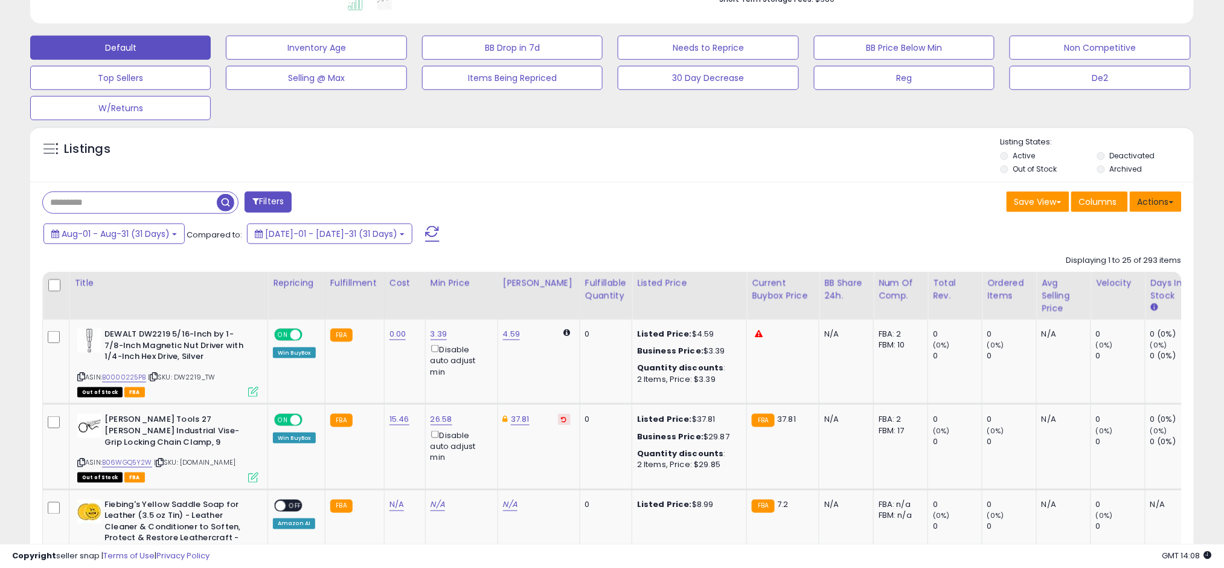
click at [1140, 194] on button "Actions" at bounding box center [1156, 201] width 52 height 21
click at [1089, 283] on link "Export All Columns" at bounding box center [1106, 278] width 132 height 19
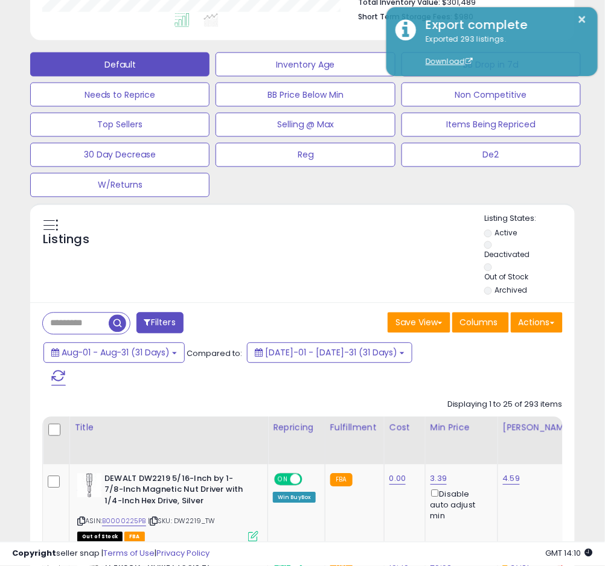
scroll to position [603510, 603443]
